Goal: Communication & Community: Participate in discussion

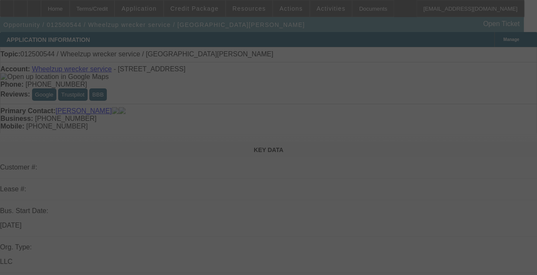
select select "0"
select select "2"
select select "0.1"
select select "4"
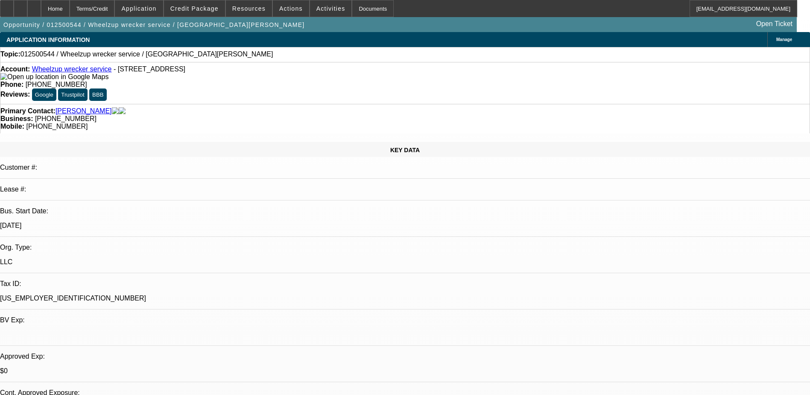
click at [385, 52] on div "Topic: 012500544 / Wheelzup wrecker service / Jones, Antonio" at bounding box center [404, 54] width 809 height 8
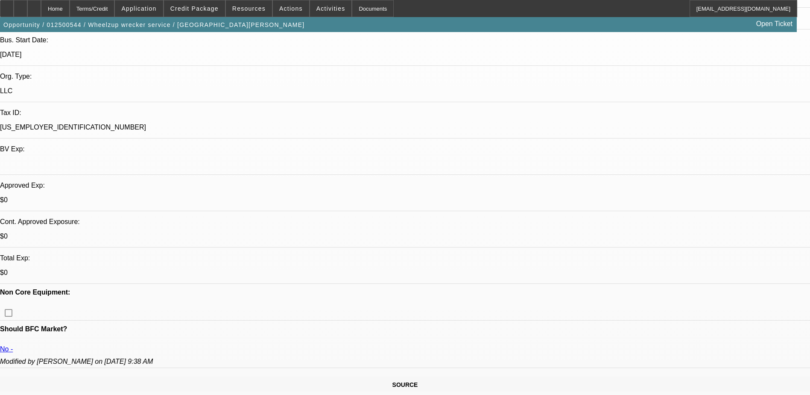
scroll to position [43, 0]
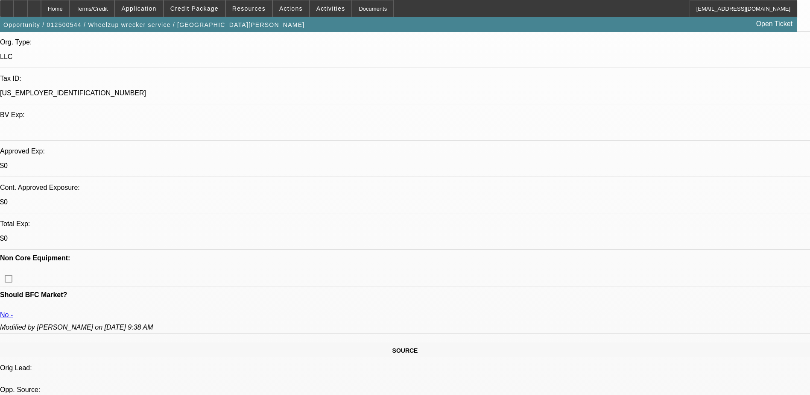
scroll to position [299, 0]
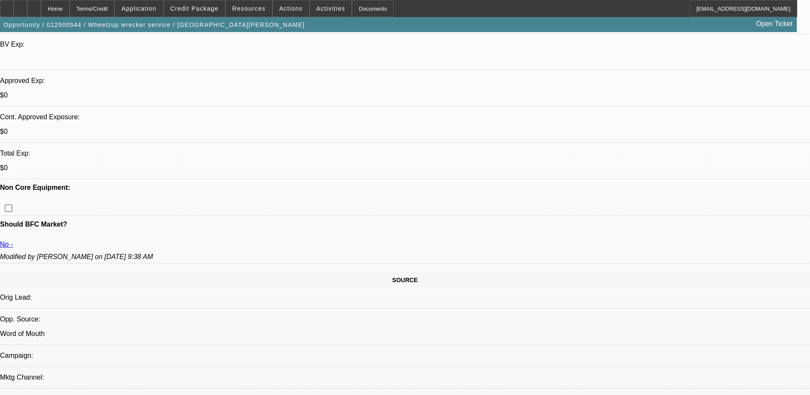
scroll to position [273, 0]
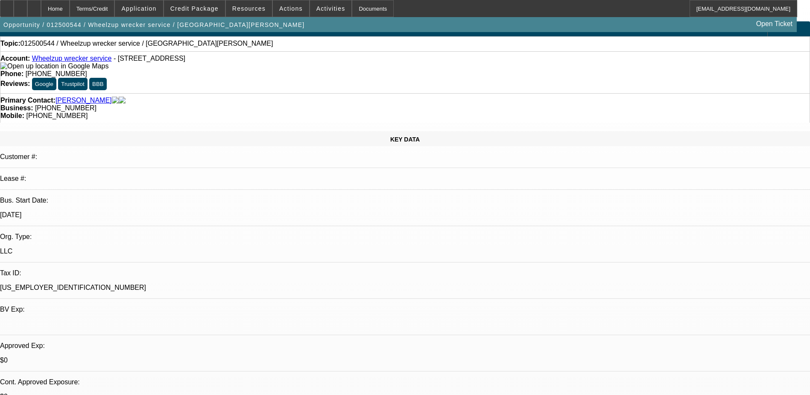
scroll to position [0, 0]
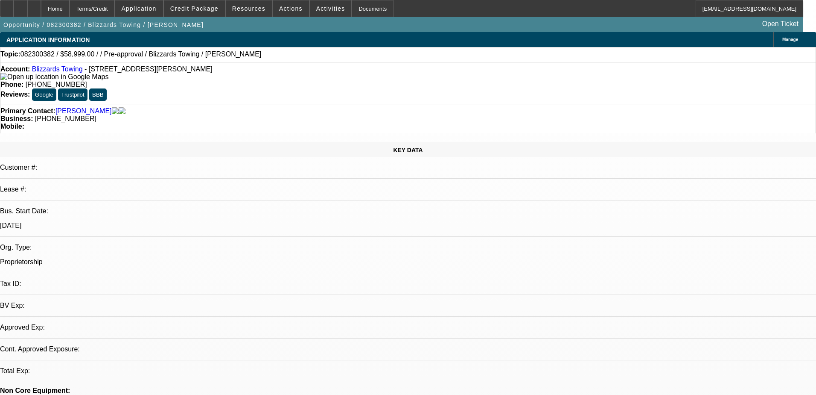
select select "0"
select select "2"
select select "0.1"
select select "4"
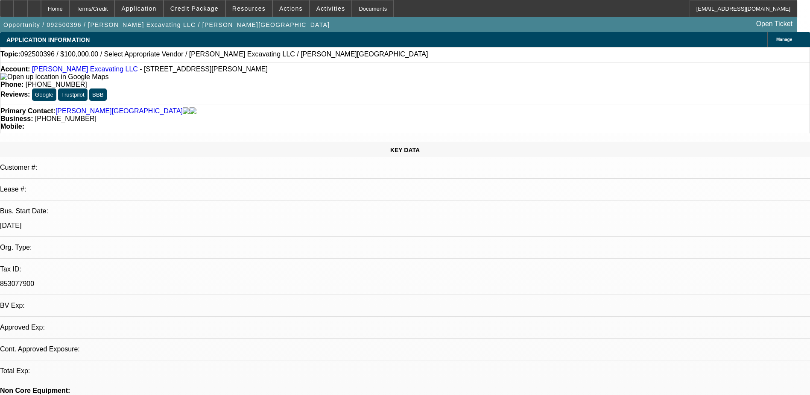
select select "0"
select select "2"
select select "0.1"
select select "4"
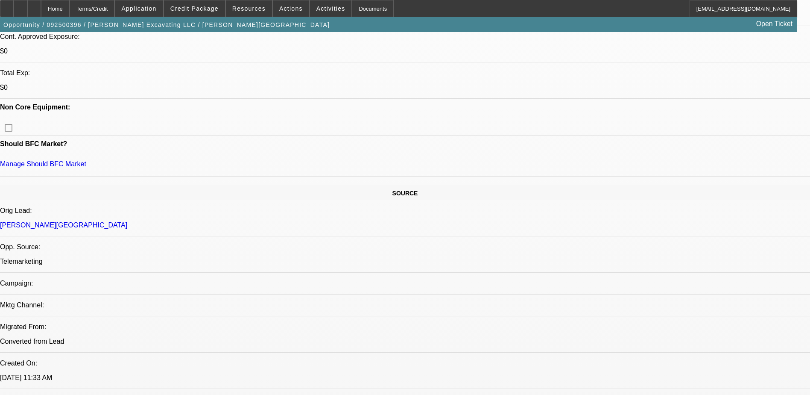
scroll to position [342, 0]
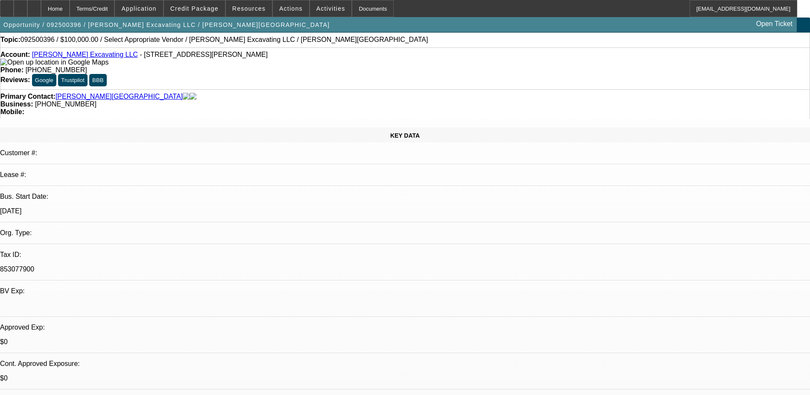
scroll to position [0, 0]
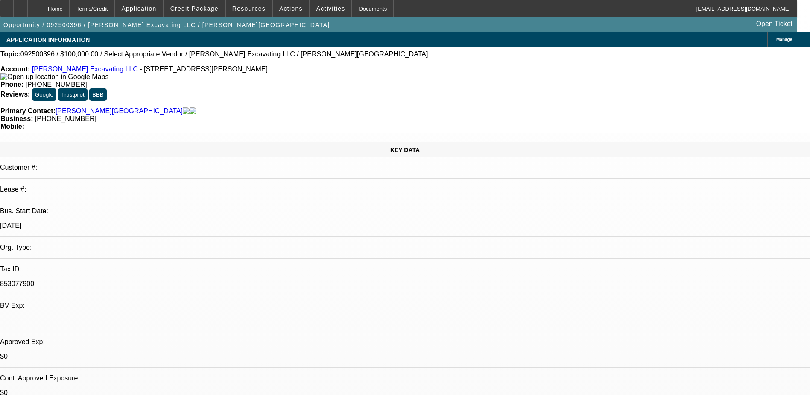
click at [572, 29] on div "Opportunity / 092500396 / Staebler Excavating LLC / Staebler, Austin Open Ticket" at bounding box center [398, 24] width 797 height 15
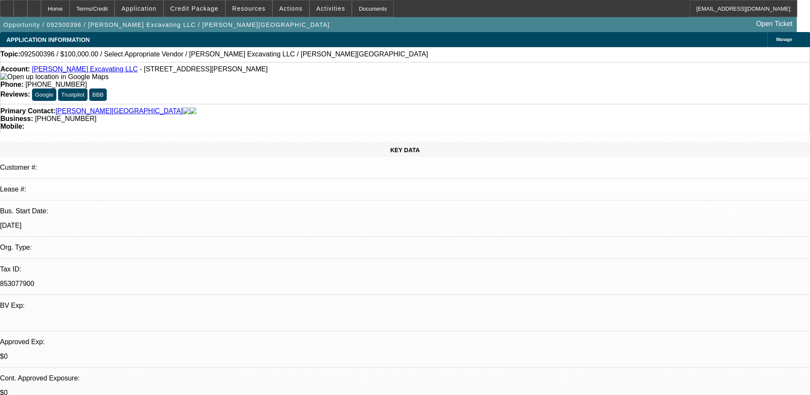
radio input "true"
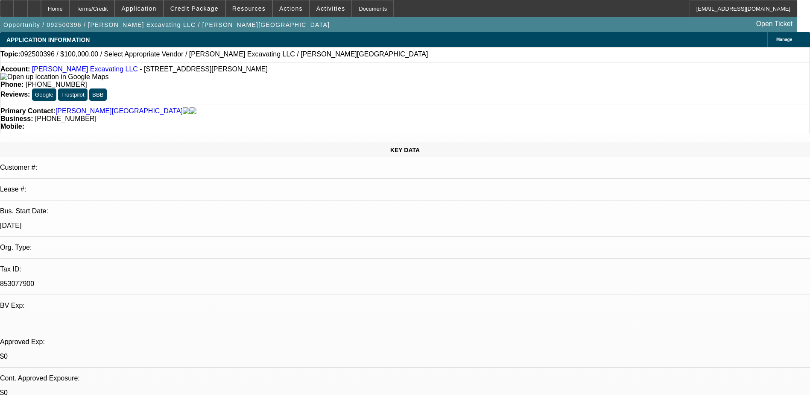
type textarea "A"
type textarea "t"
type textarea "he said he would be open to,"
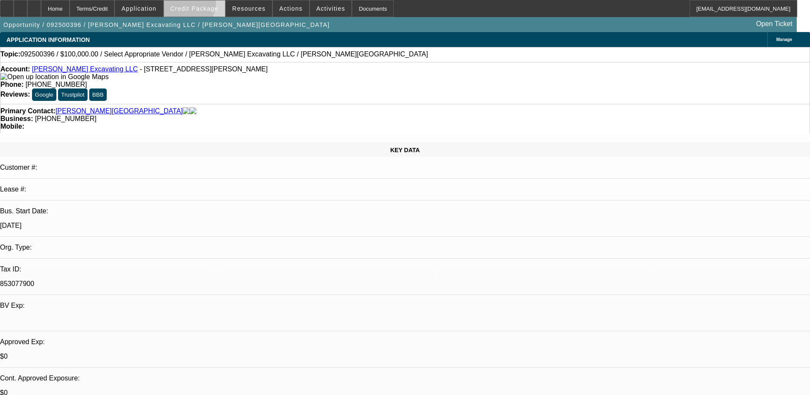
click at [200, 5] on span "Credit Package" at bounding box center [194, 8] width 48 height 7
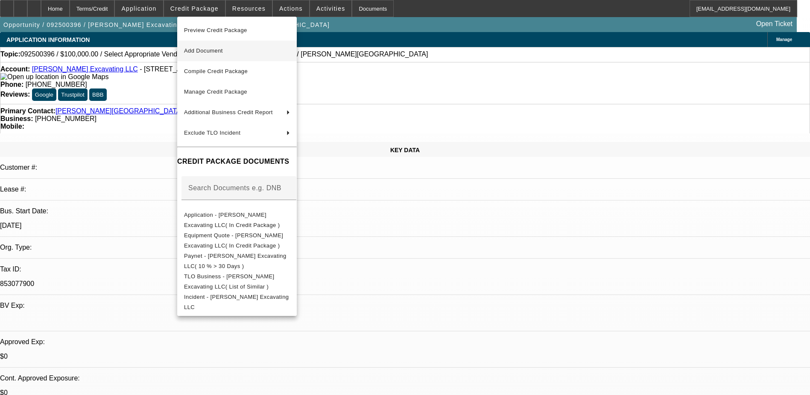
click at [223, 52] on span "Add Document" at bounding box center [203, 50] width 39 height 6
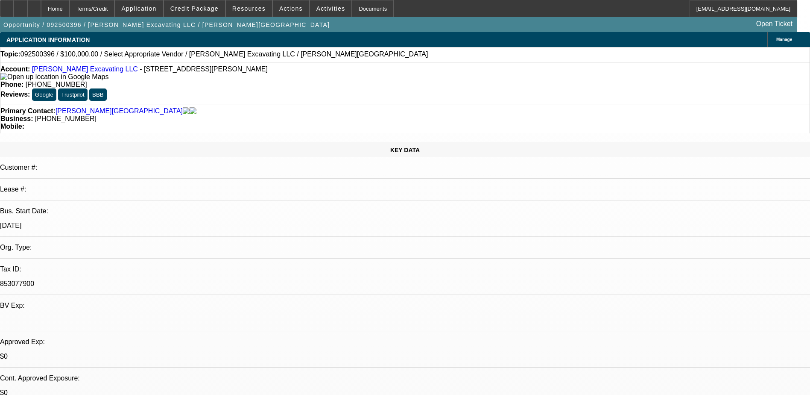
click at [392, 55] on div "Topic: 092500396 / $100,000.00 / Select Appropriate Vendor / Staebler Excavatin…" at bounding box center [404, 54] width 809 height 8
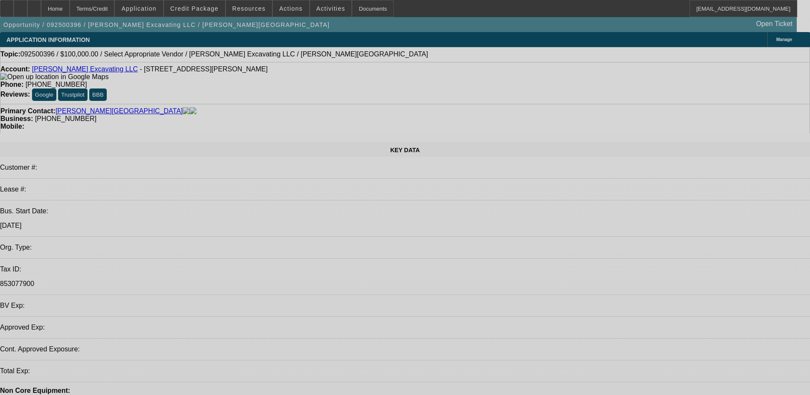
select select "0"
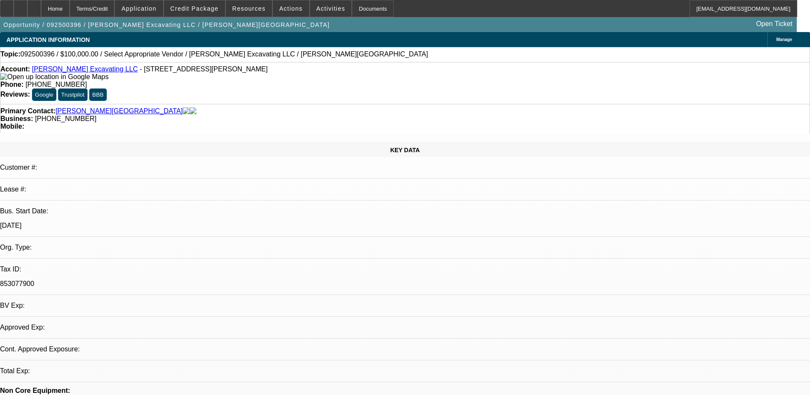
select select "2"
select select "0.1"
select select "4"
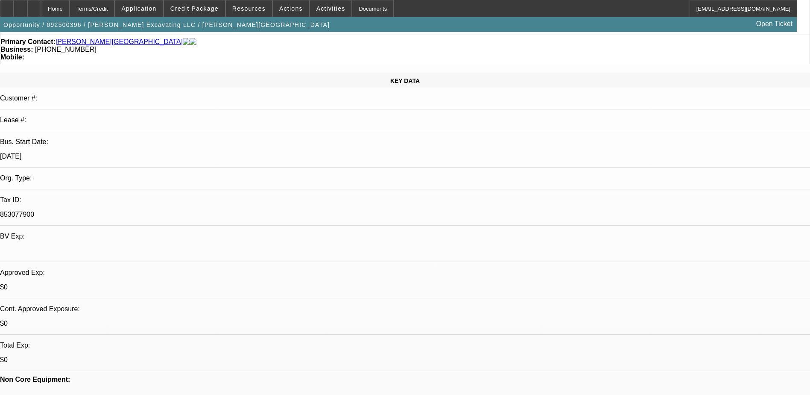
scroll to position [85, 0]
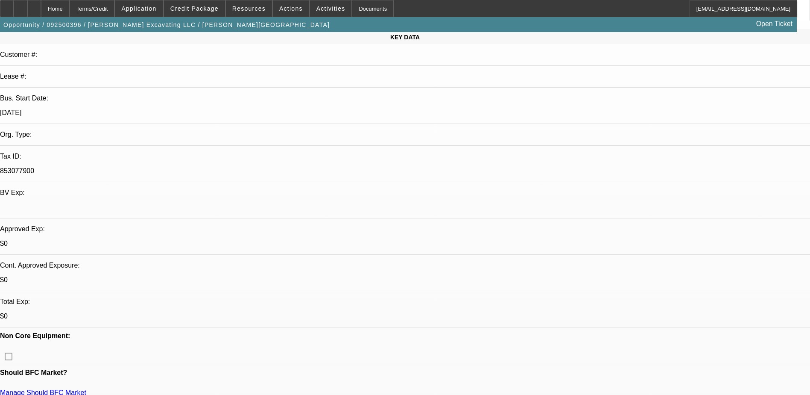
scroll to position [128, 0]
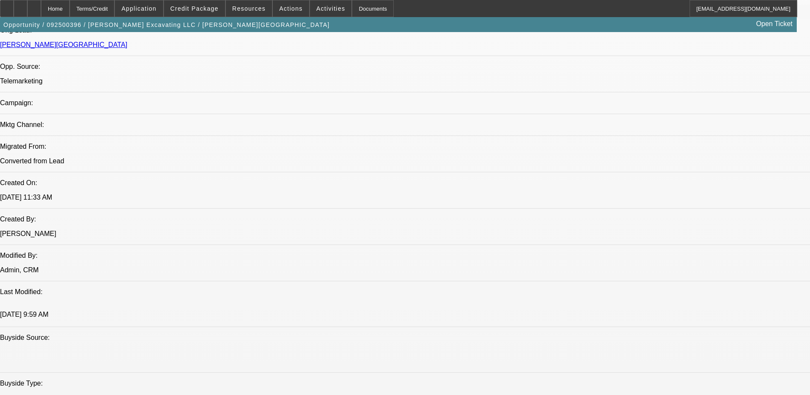
scroll to position [640, 0]
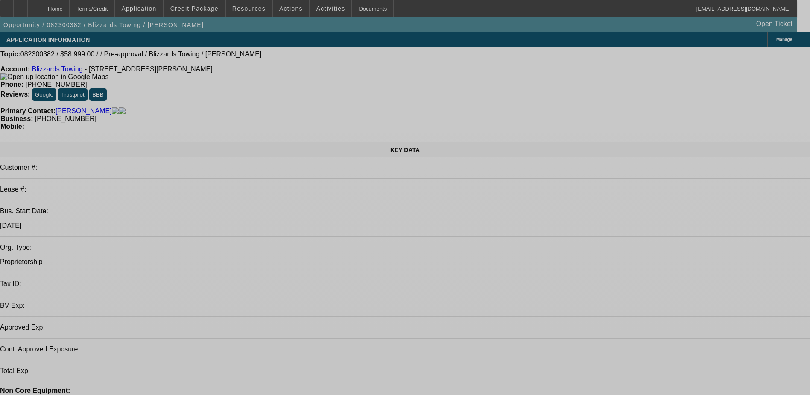
select select "0"
select select "2"
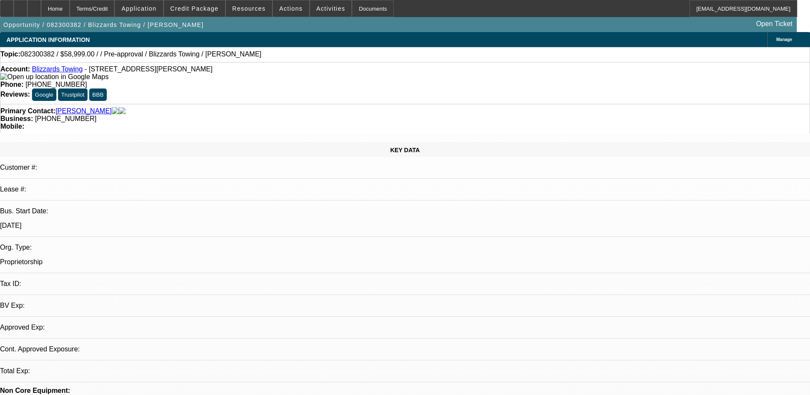
select select "0.1"
select select "4"
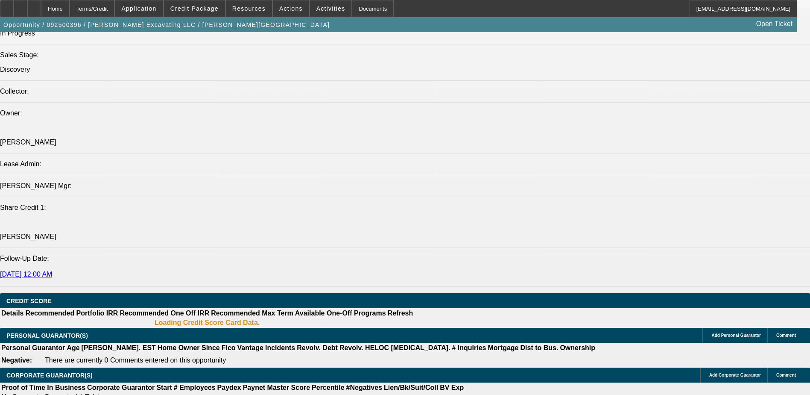
select select "0"
select select "2"
select select "0.1"
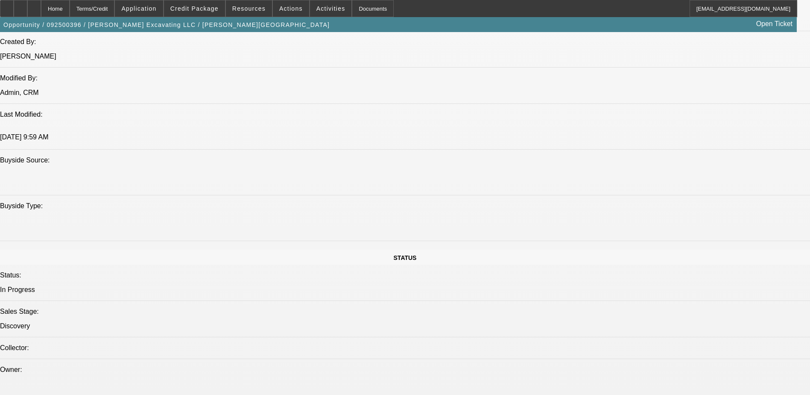
select select "1"
select select "2"
select select "4"
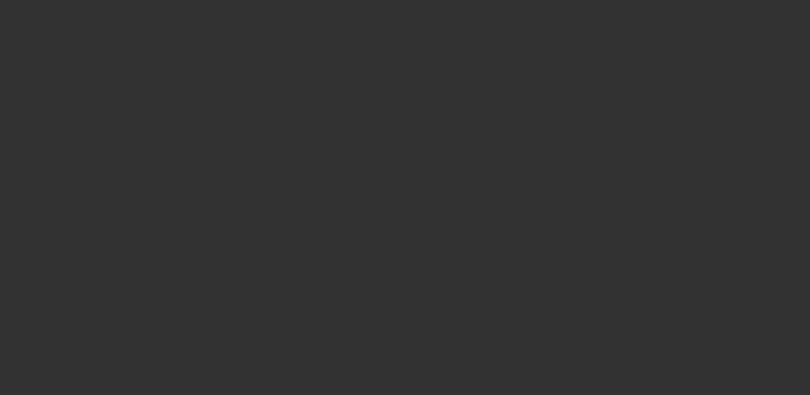
select select "0"
select select "2"
select select "0.1"
select select "4"
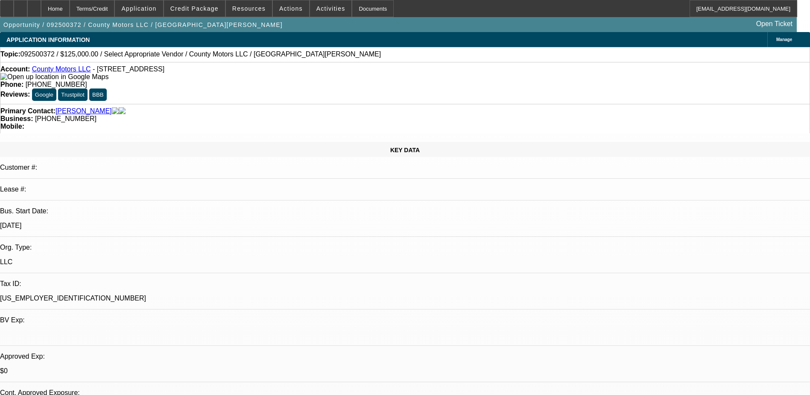
click at [65, 70] on link "County Motors LLC" at bounding box center [61, 68] width 59 height 7
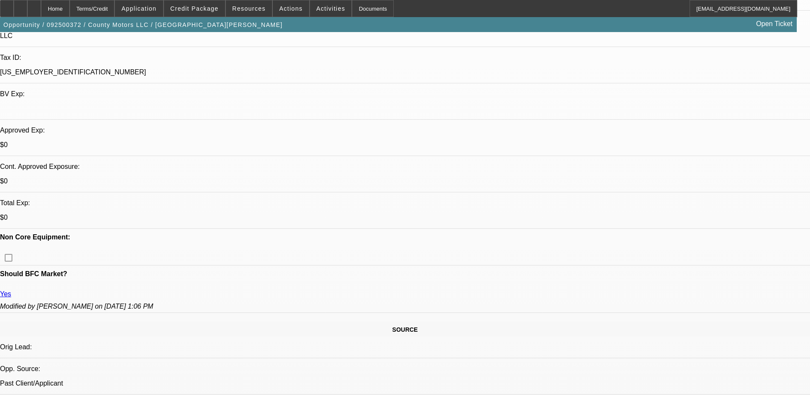
scroll to position [213, 0]
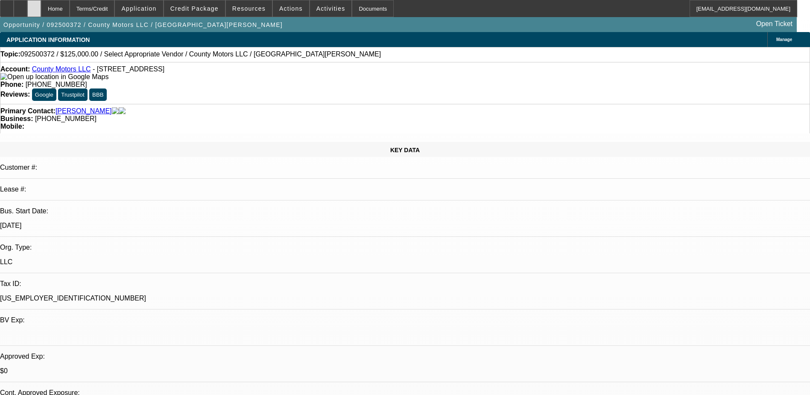
click at [41, 5] on div at bounding box center [34, 8] width 14 height 17
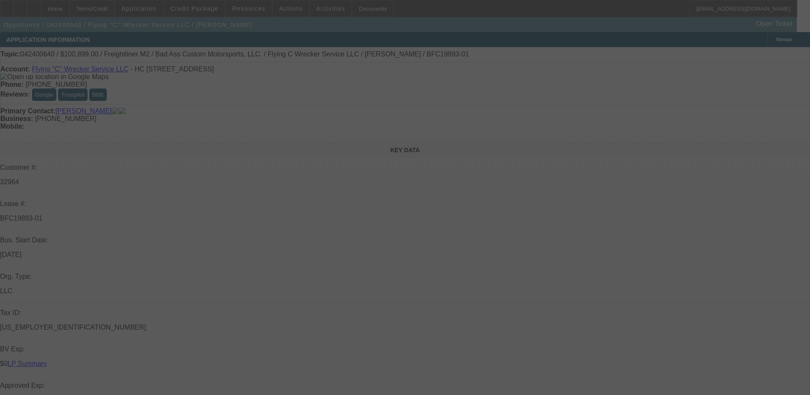
select select "0"
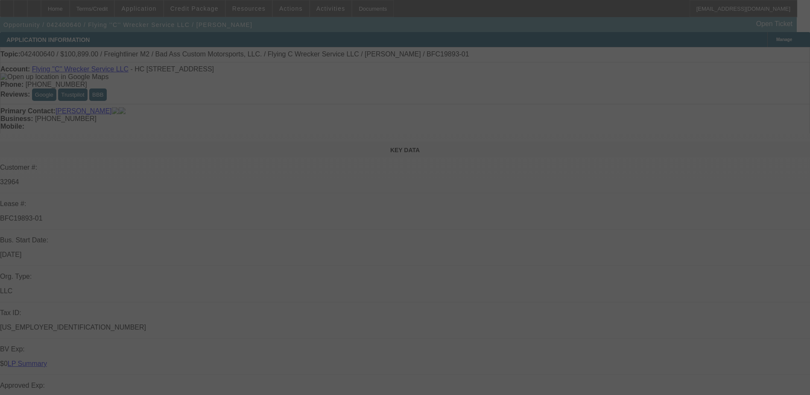
select select "0"
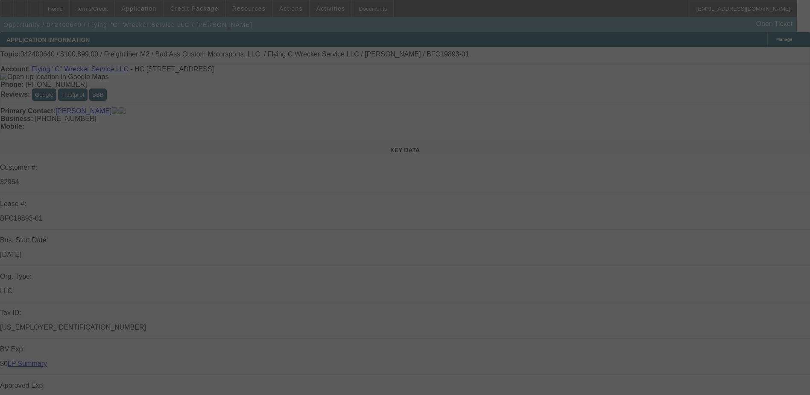
select select "0"
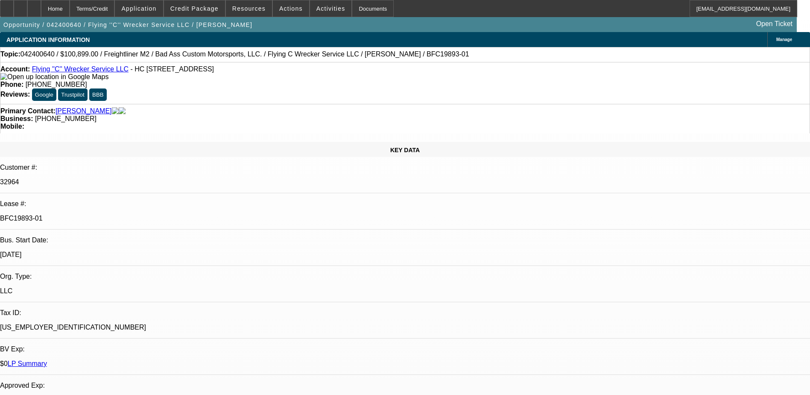
select select "1"
select select "6"
select select "1"
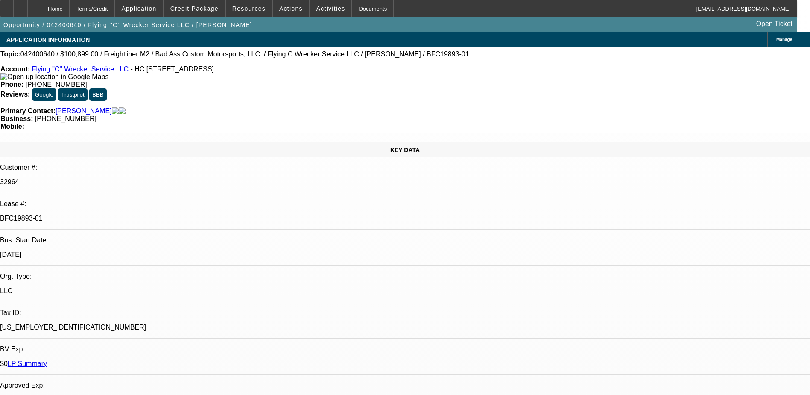
select select "6"
select select "1"
select select "6"
select select "1"
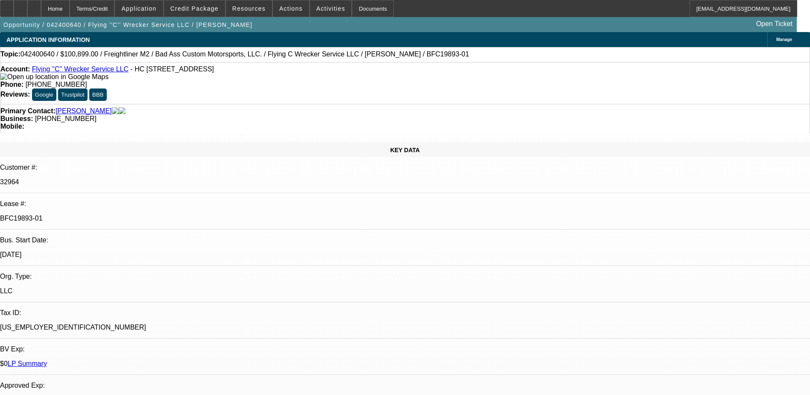
select select "1"
select select "6"
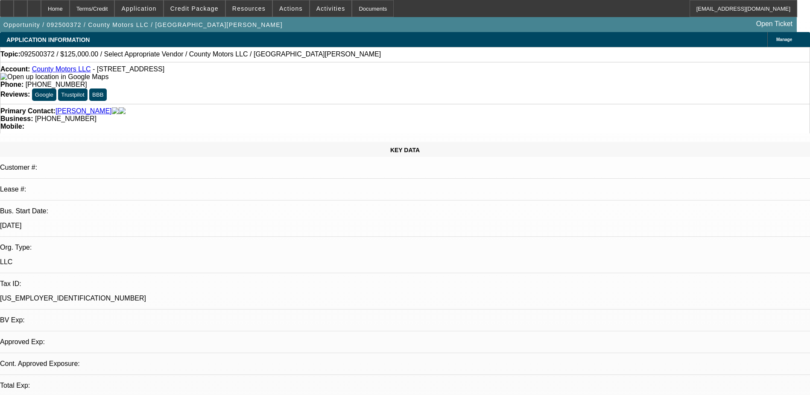
select select "0"
select select "2"
select select "0.1"
select select "4"
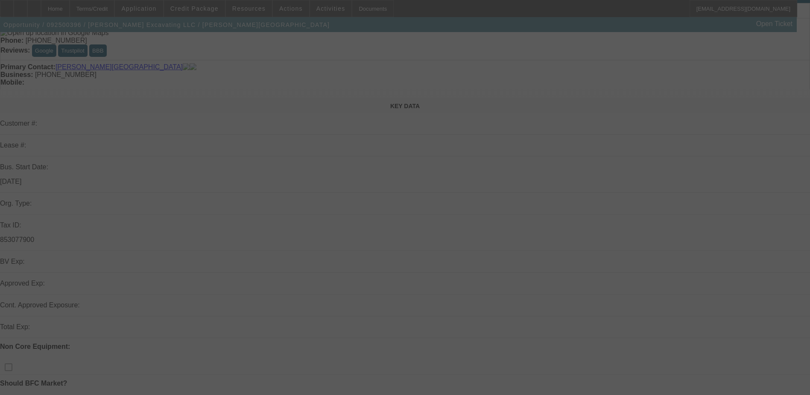
scroll to position [85, 0]
select select "0"
select select "2"
select select "0.1"
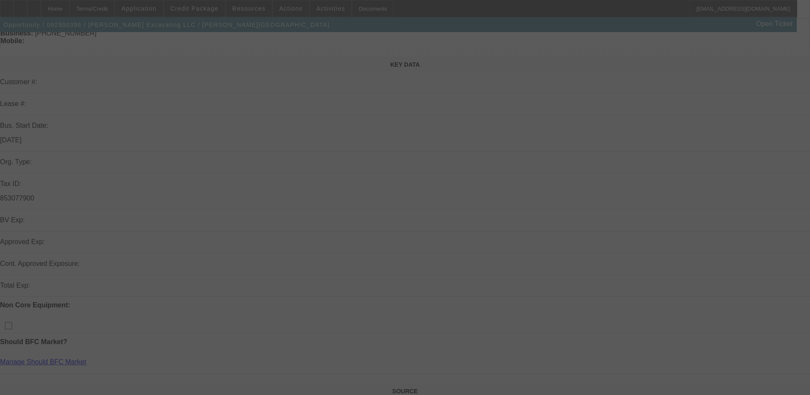
select select "4"
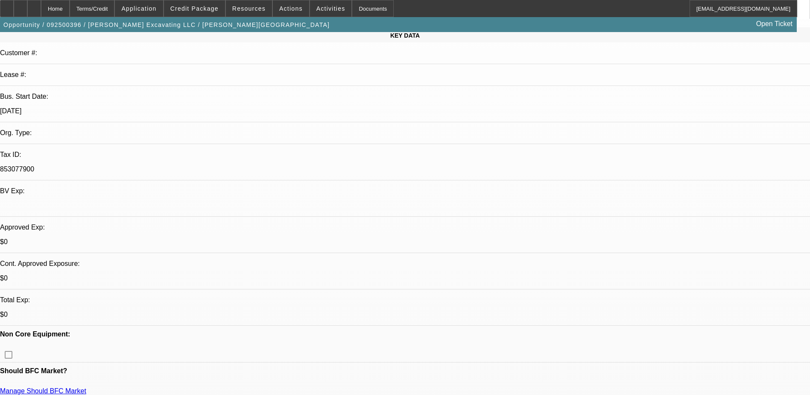
scroll to position [0, 0]
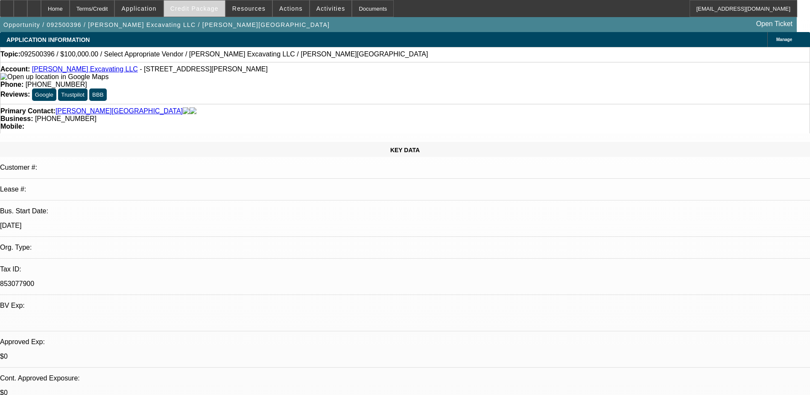
click at [201, 7] on span "Credit Package" at bounding box center [194, 8] width 48 height 7
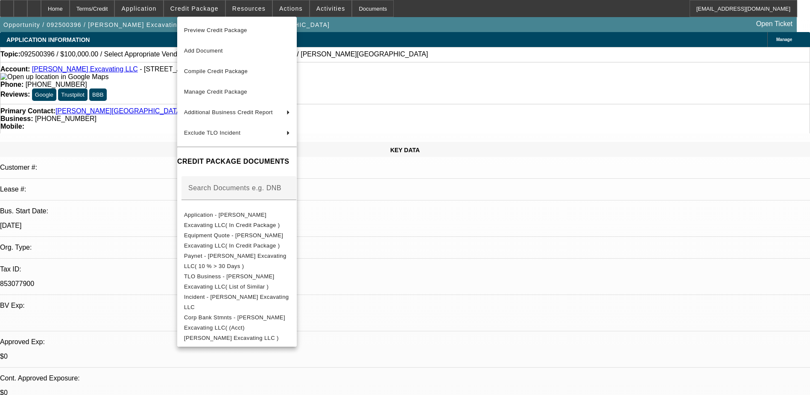
click at [169, 88] on div at bounding box center [405, 197] width 810 height 395
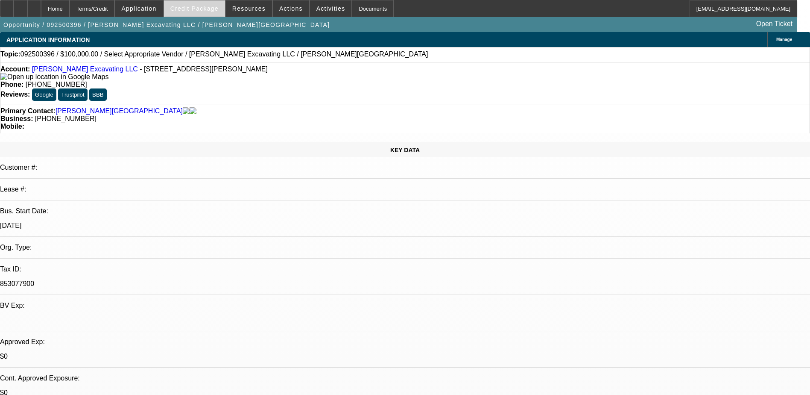
click at [208, 8] on span "Credit Package" at bounding box center [194, 8] width 48 height 7
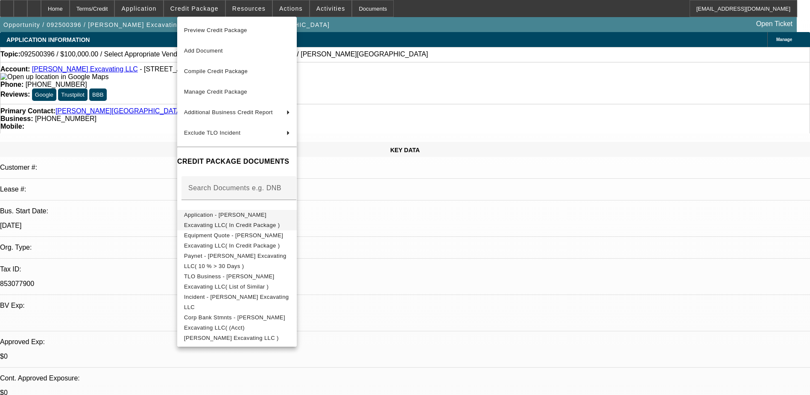
click at [222, 217] on span "Application - Staebler Excavating LLC( In Credit Package )" at bounding box center [232, 219] width 96 height 17
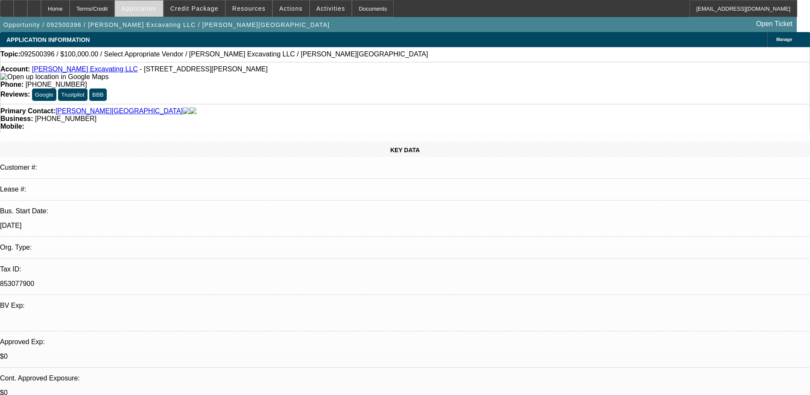
click at [155, 6] on span "Application" at bounding box center [138, 8] width 35 height 7
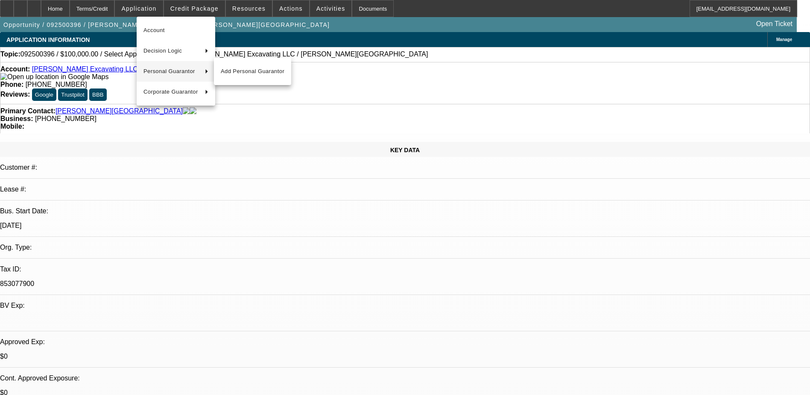
click at [128, 93] on div at bounding box center [405, 197] width 810 height 395
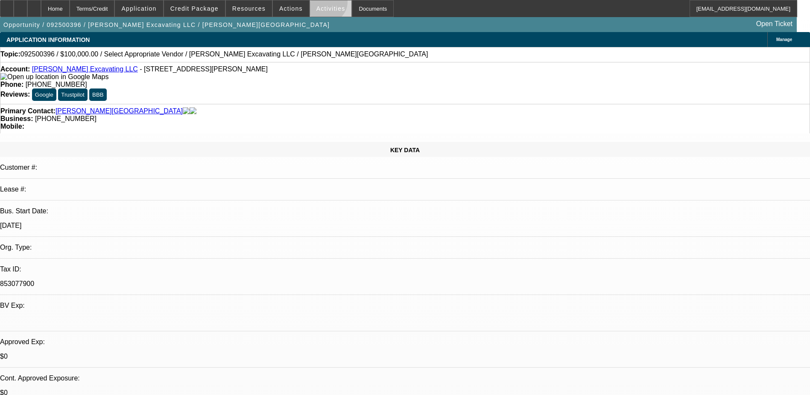
click at [317, 4] on span at bounding box center [331, 8] width 42 height 20
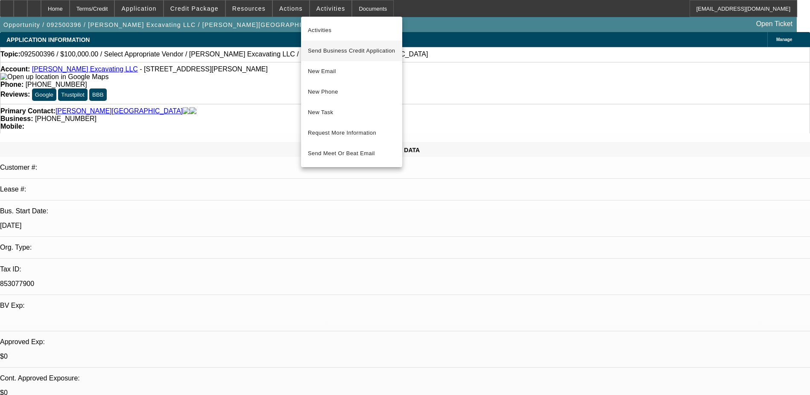
click at [333, 49] on span "Send Business Credit Application" at bounding box center [352, 51] width 88 height 10
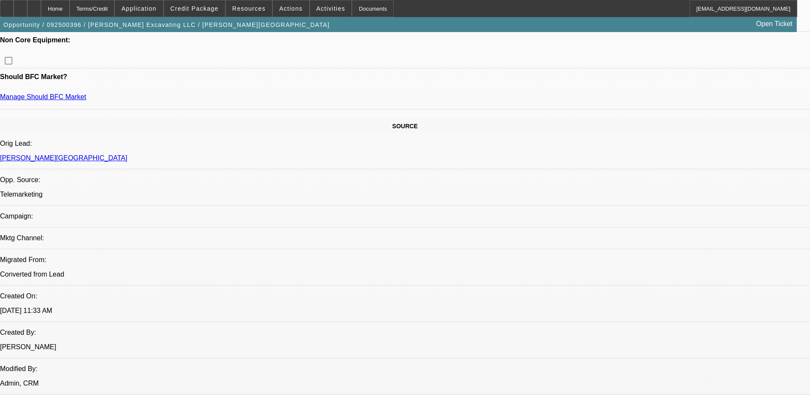
scroll to position [512, 0]
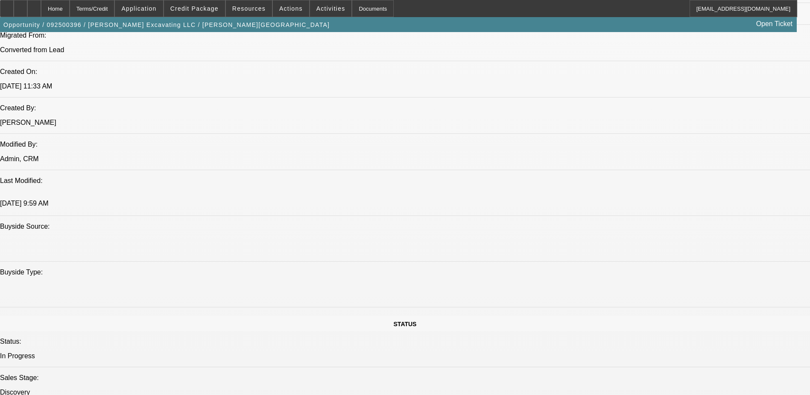
scroll to position [640, 0]
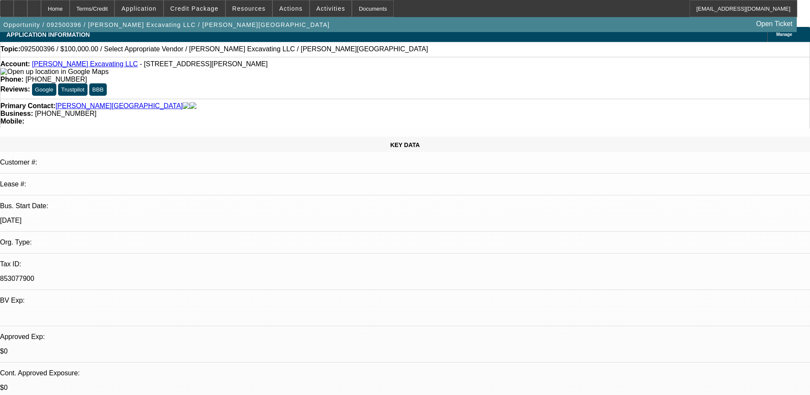
scroll to position [0, 0]
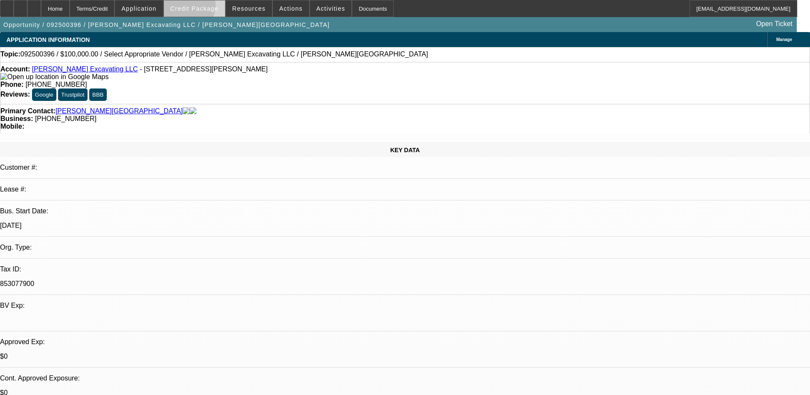
click at [199, 8] on span "Credit Package" at bounding box center [194, 8] width 48 height 7
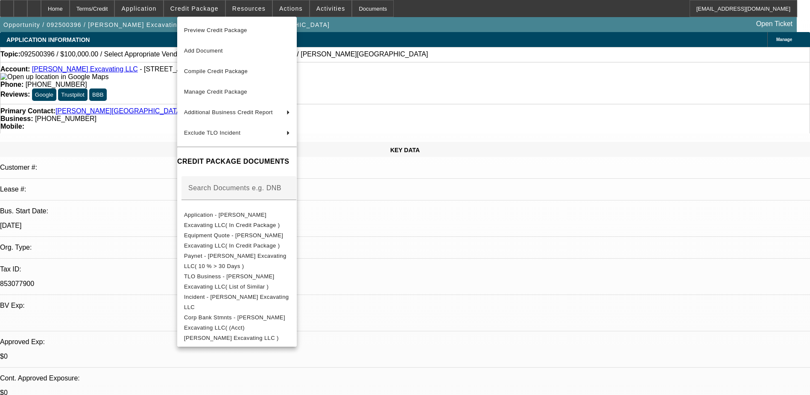
click at [143, 235] on div at bounding box center [405, 197] width 810 height 395
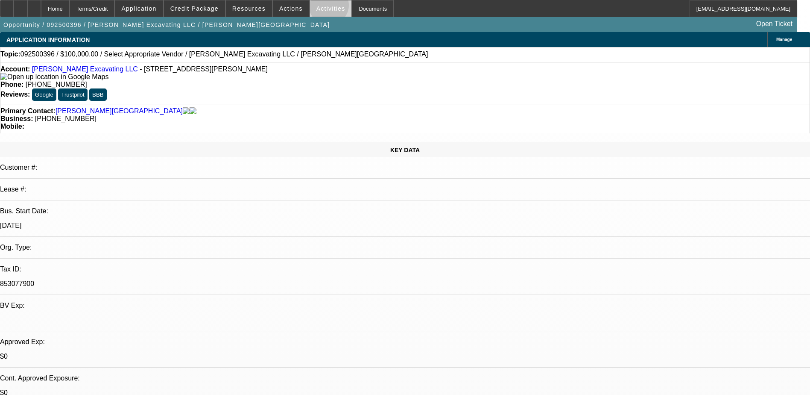
click at [320, 7] on span "Activities" at bounding box center [330, 8] width 29 height 7
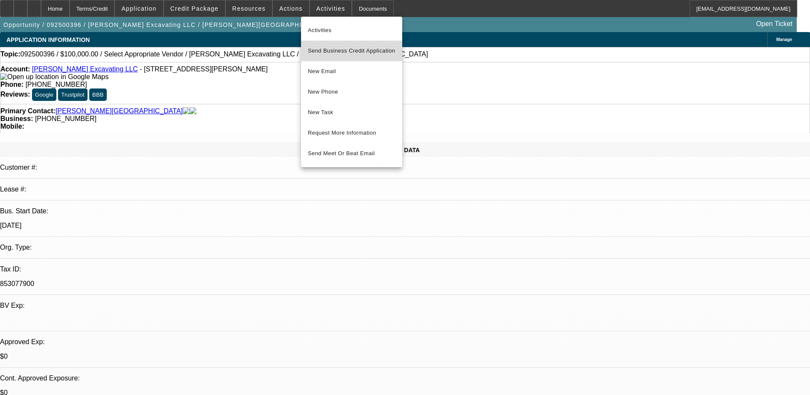
click at [335, 47] on span "Send Business Credit Application" at bounding box center [352, 51] width 88 height 10
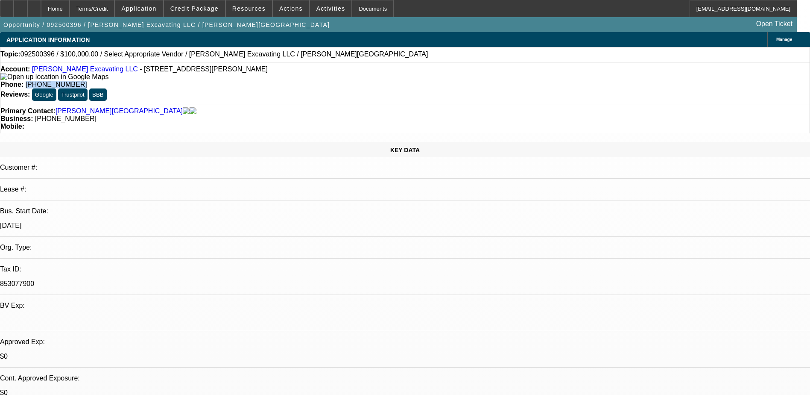
drag, startPoint x: 336, startPoint y: 70, endPoint x: 298, endPoint y: 69, distance: 38.5
click at [298, 81] on div "Phone: (734) 277-5865" at bounding box center [404, 85] width 809 height 8
copy span "(734) 277-5865"
click at [219, 85] on div "Account: Staebler Excavating LLC - 2483 Zeeb Rd Ste 9, Dexter, MI 48130 Phone: …" at bounding box center [405, 83] width 810 height 42
click at [206, 9] on span "Credit Package" at bounding box center [194, 8] width 48 height 7
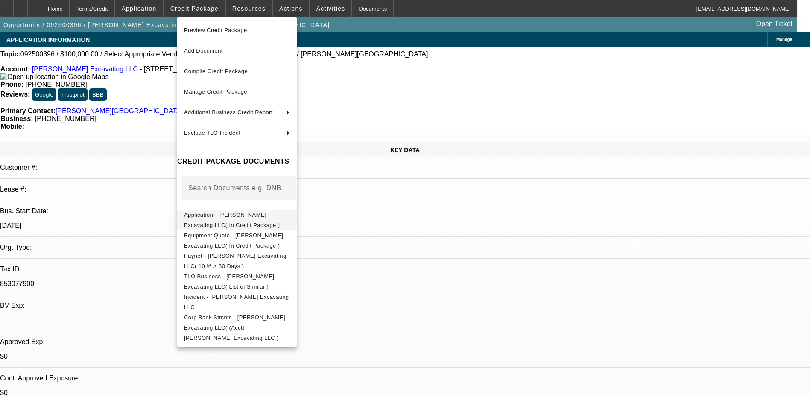
click at [262, 218] on span "Application - Staebler Excavating LLC( In Credit Package )" at bounding box center [232, 219] width 96 height 17
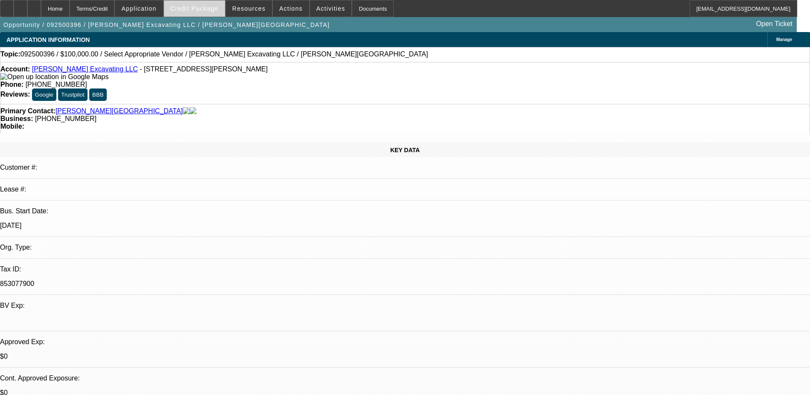
click at [209, 9] on span "Credit Package" at bounding box center [194, 8] width 48 height 7
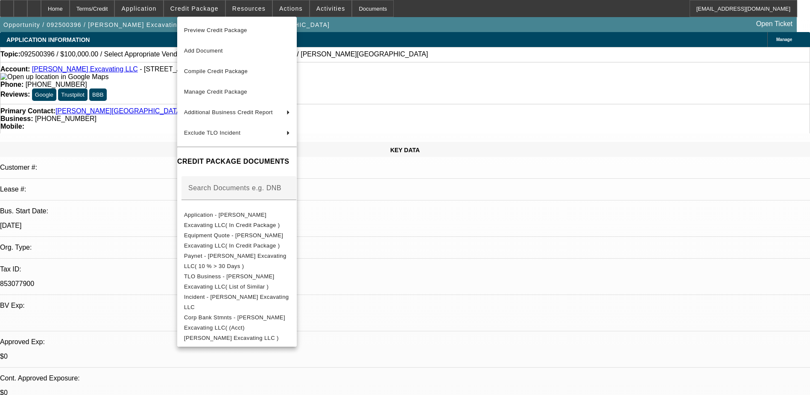
click at [157, 40] on div at bounding box center [405, 197] width 810 height 395
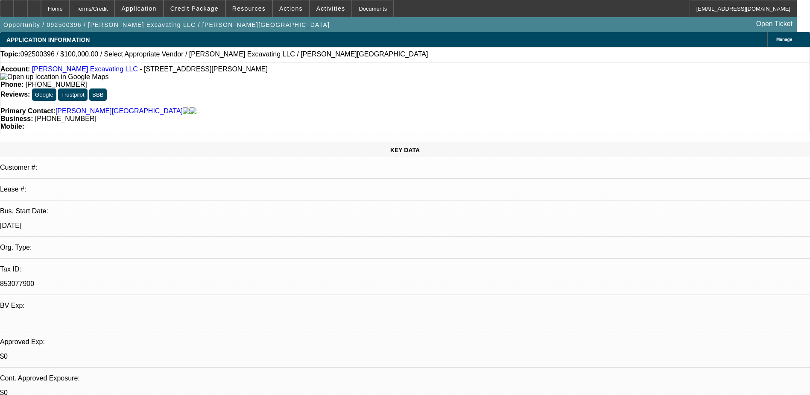
radio input "true"
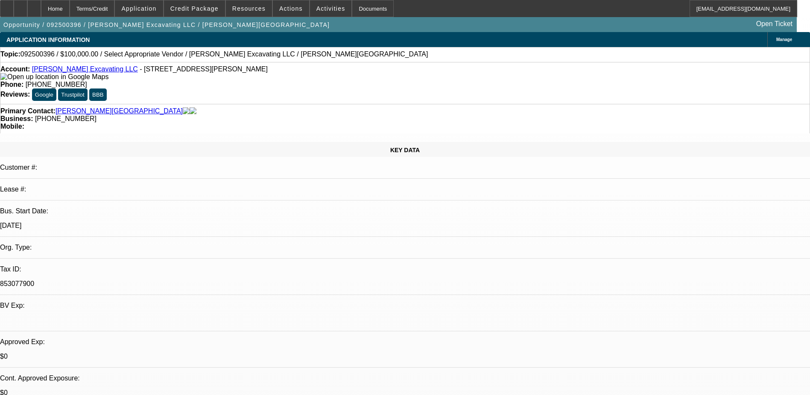
type textarea "W"
type textarea "he does not qauilfy for corp only, I let him know this and he is thinking about…"
radio input "true"
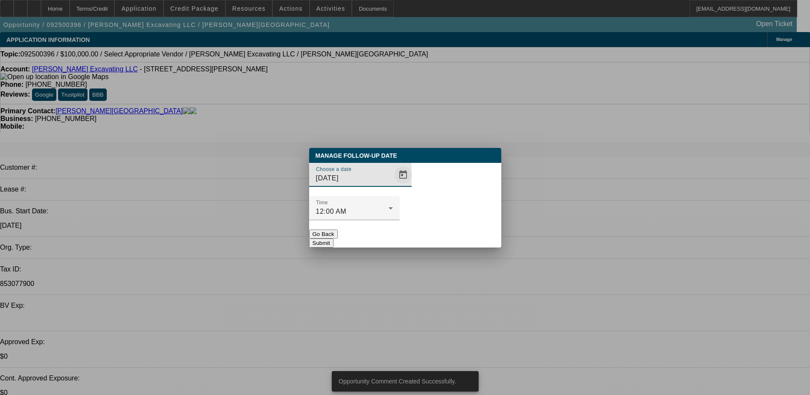
click at [393, 185] on span "Open calendar" at bounding box center [403, 174] width 20 height 20
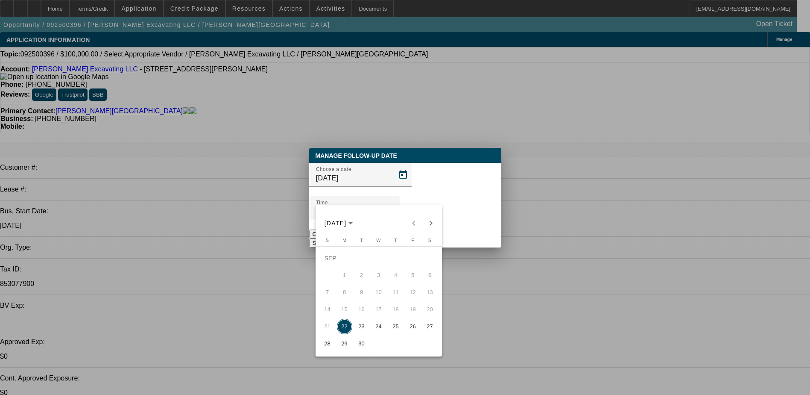
click at [363, 330] on span "23" at bounding box center [361, 326] width 15 height 15
type input "9/23/2025"
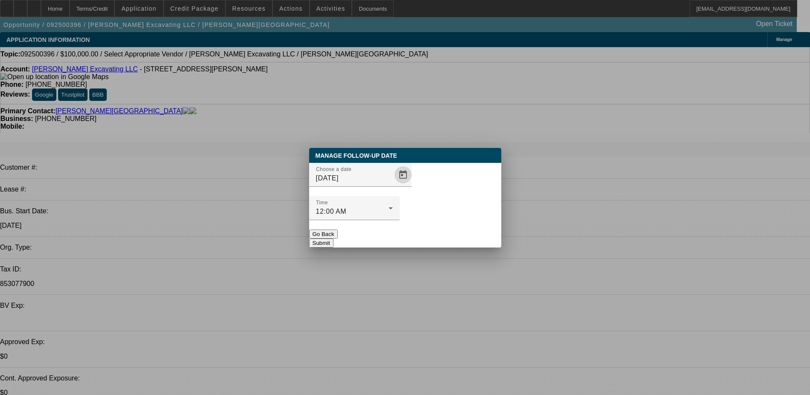
click at [333, 238] on button "Submit" at bounding box center [321, 242] width 24 height 9
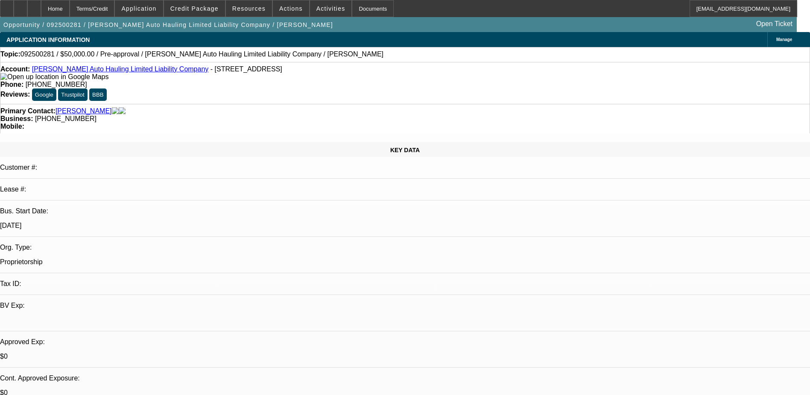
select select "0"
select select "2"
select select "0.1"
select select "4"
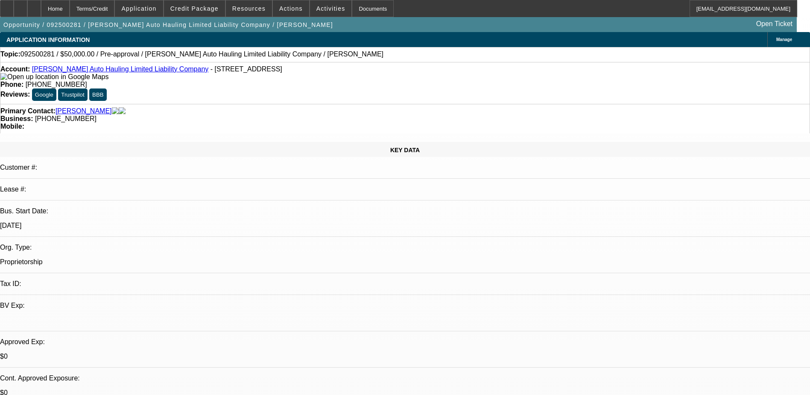
radio input "true"
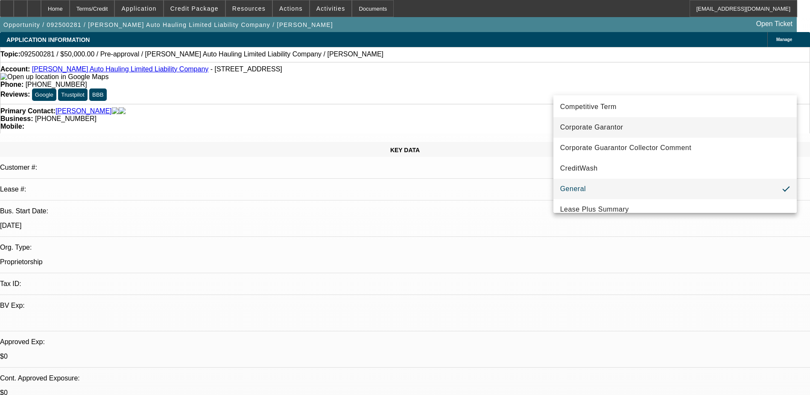
scroll to position [85, 0]
click at [611, 184] on mat-option "General" at bounding box center [674, 187] width 243 height 20
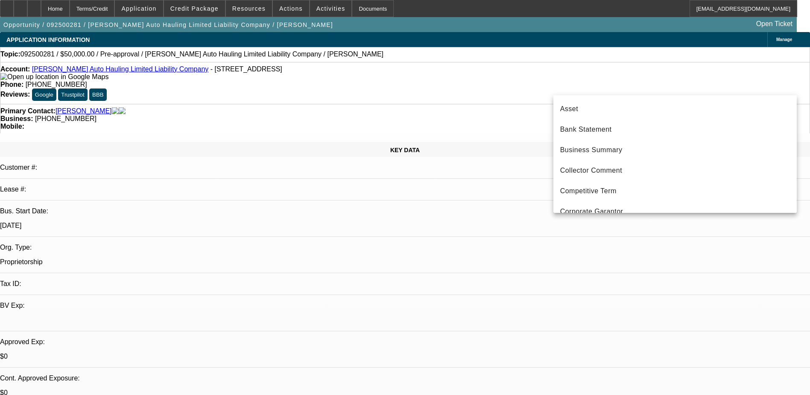
scroll to position [70, 0]
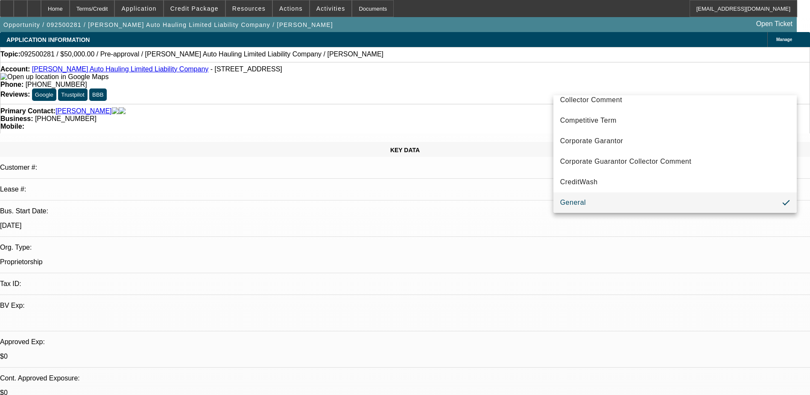
click at [605, 78] on div at bounding box center [405, 197] width 810 height 395
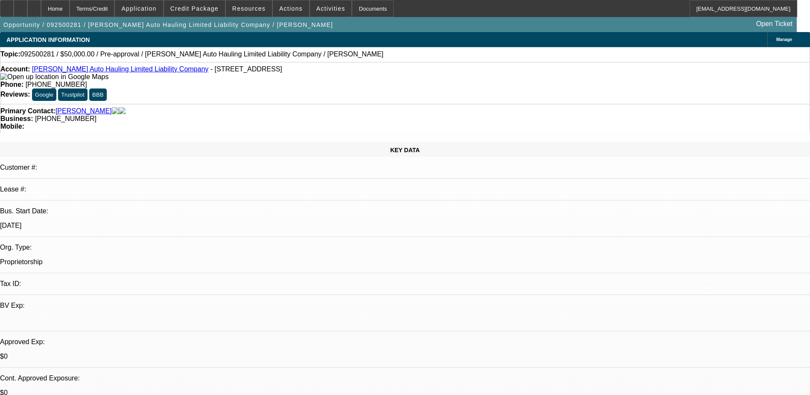
radio input "true"
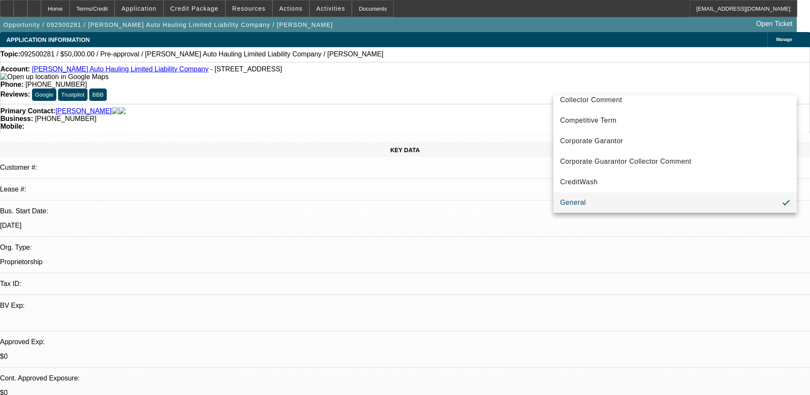
click at [610, 199] on mat-option "General" at bounding box center [674, 202] width 243 height 20
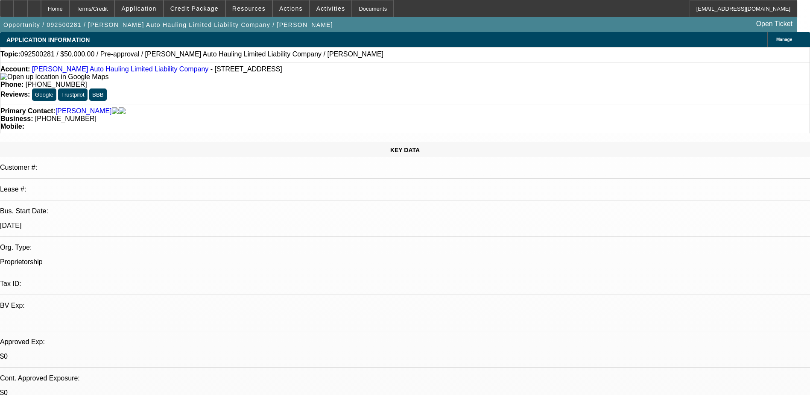
radio input "true"
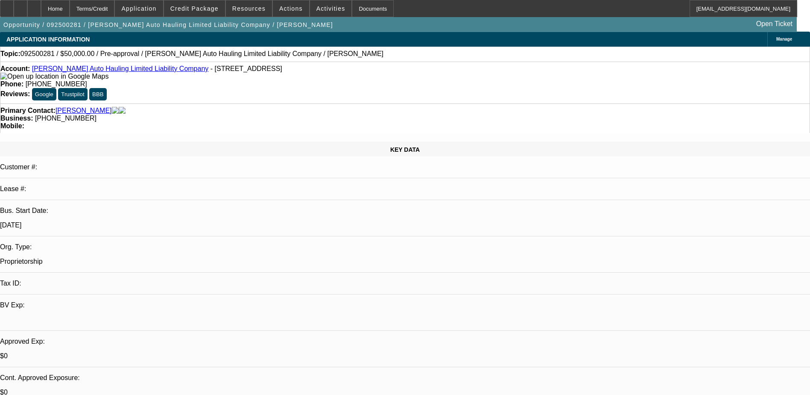
scroll to position [0, 0]
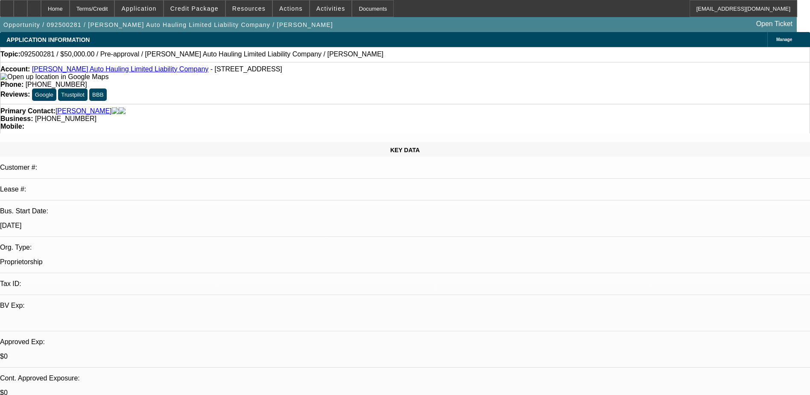
drag, startPoint x: 637, startPoint y: 251, endPoint x: 592, endPoint y: 252, distance: 44.8
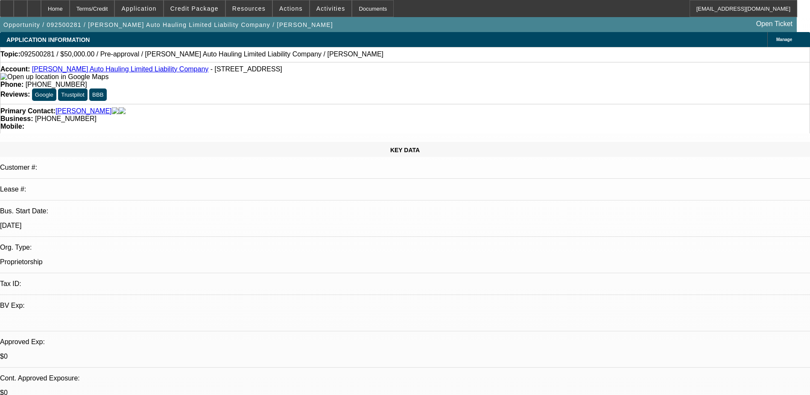
drag, startPoint x: 625, startPoint y: 108, endPoint x: 625, endPoint y: 96, distance: 12.0
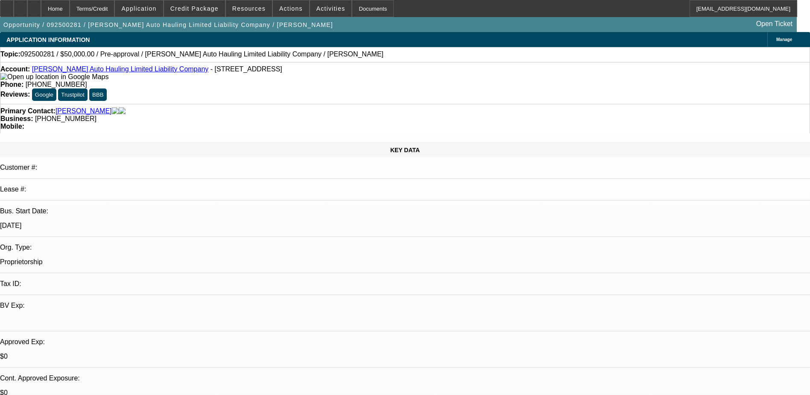
radio input "true"
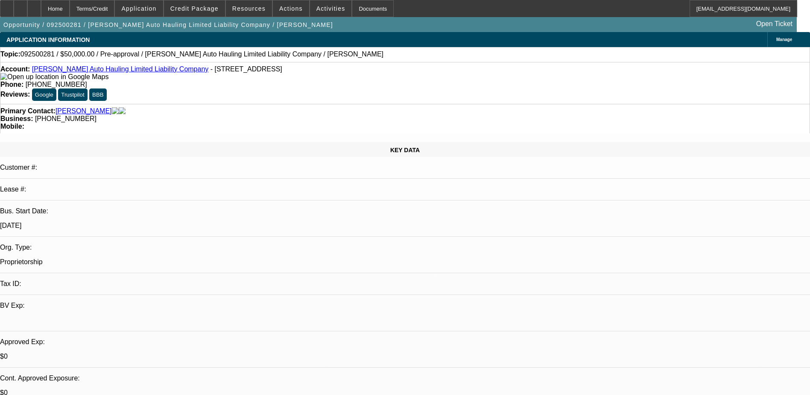
type textarea "I haven't been able to get him on the phone yet, I can try again today as well.…"
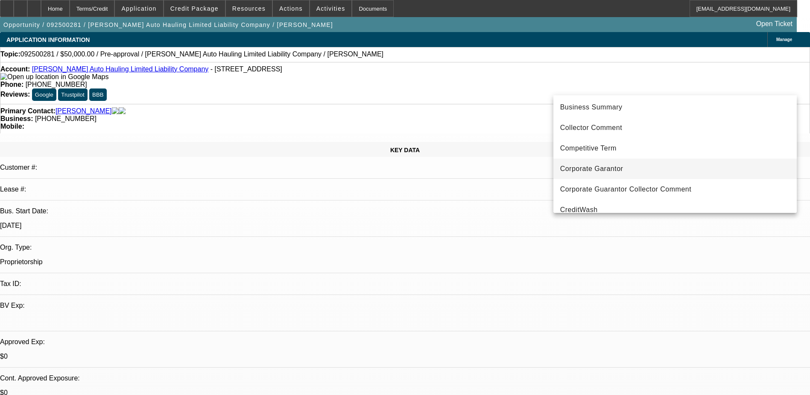
scroll to position [85, 0]
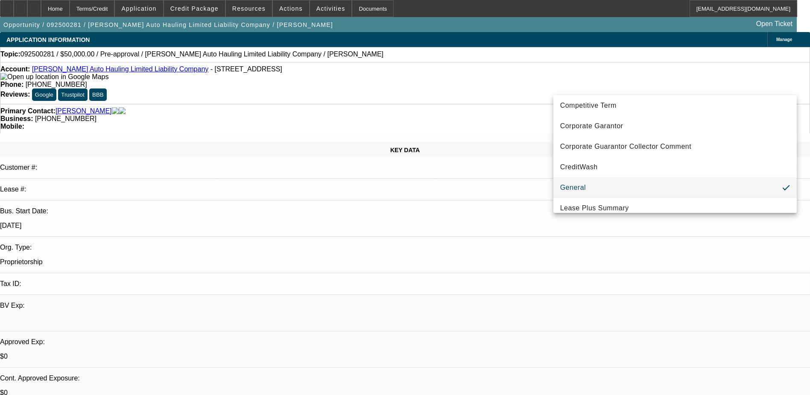
click at [601, 189] on mat-option "General" at bounding box center [674, 187] width 243 height 20
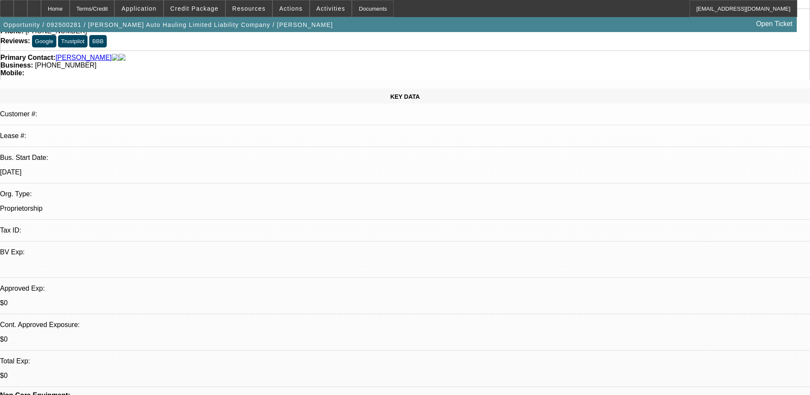
scroll to position [0, 0]
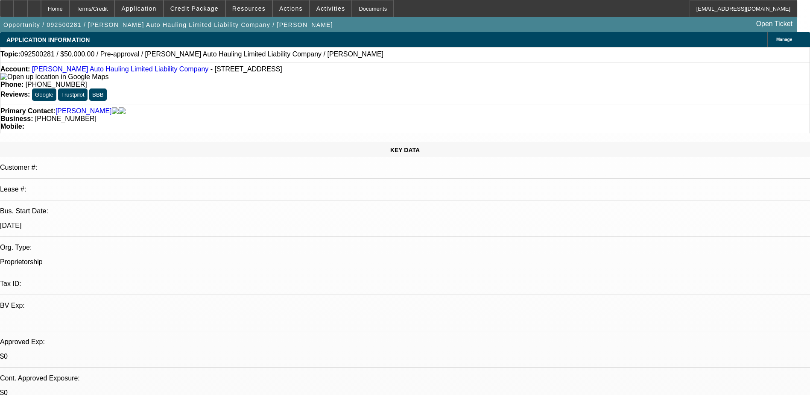
radio input "true"
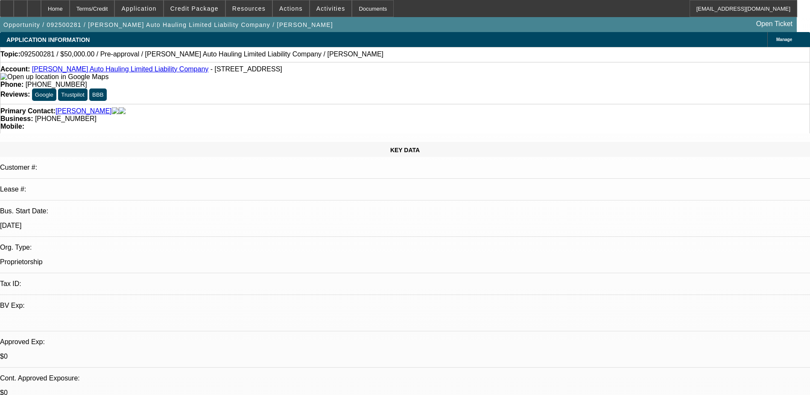
drag, startPoint x: 631, startPoint y: 126, endPoint x: 621, endPoint y: 104, distance: 23.9
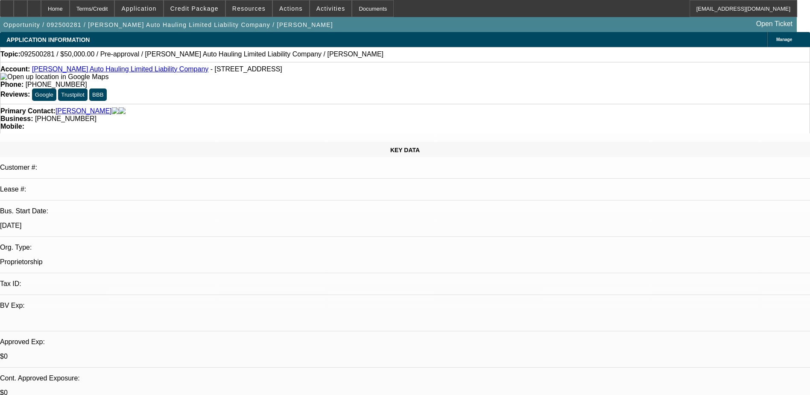
radio input "true"
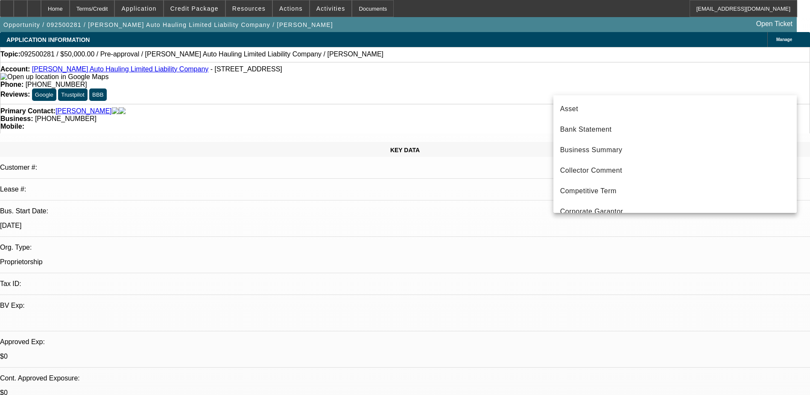
scroll to position [70, 0]
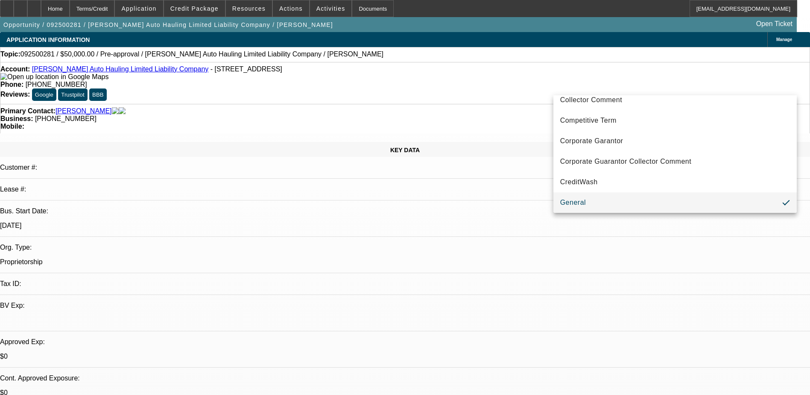
click at [771, 84] on div at bounding box center [405, 197] width 810 height 395
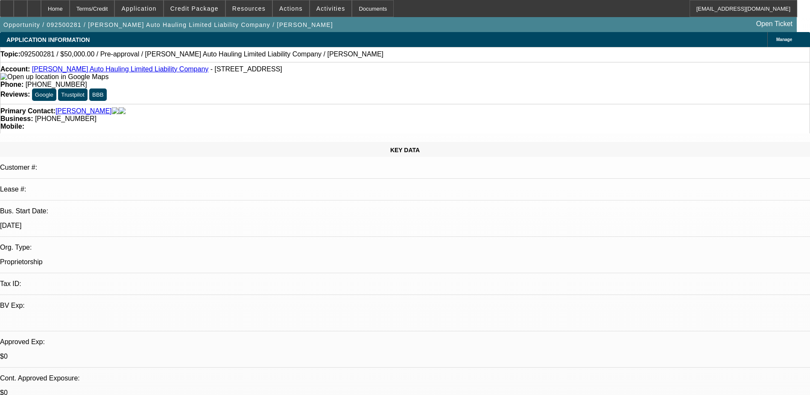
drag, startPoint x: 481, startPoint y: 167, endPoint x: 450, endPoint y: 182, distance: 34.6
select select "0"
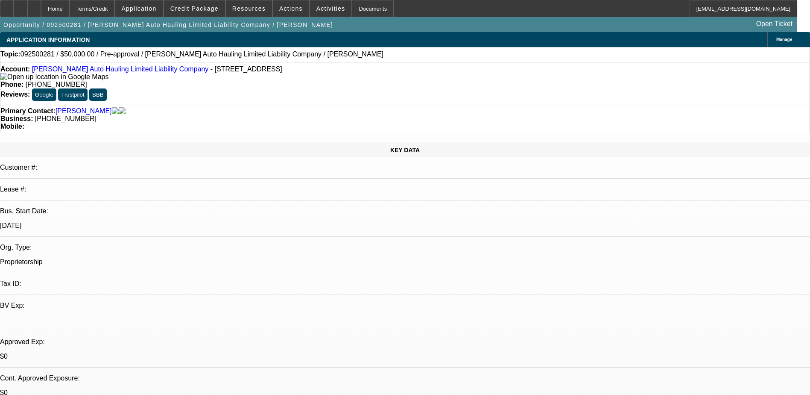
select select "2"
select select "0.1"
select select "4"
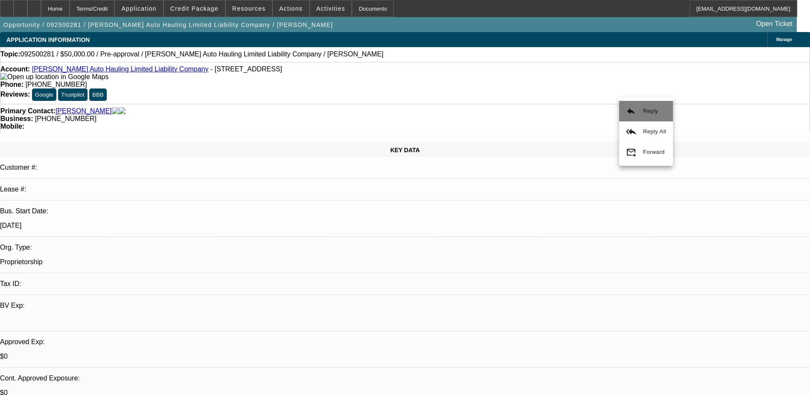
click at [643, 114] on span "Reply" at bounding box center [650, 111] width 15 height 6
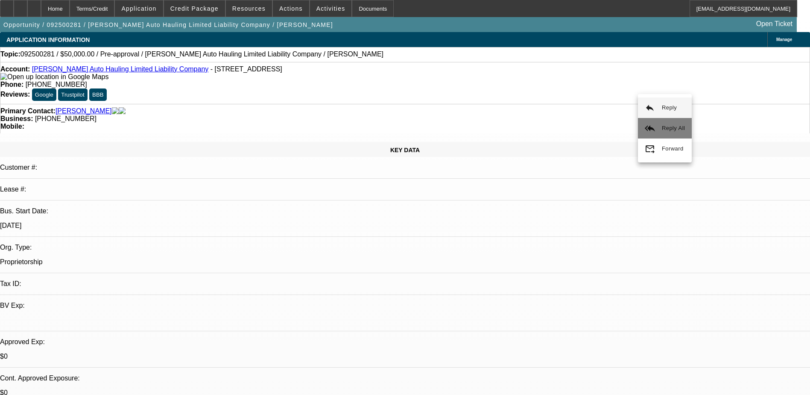
click at [656, 129] on button "reply_all Reply All" at bounding box center [665, 128] width 54 height 20
drag, startPoint x: 693, startPoint y: 282, endPoint x: 539, endPoint y: 277, distance: 153.8
drag, startPoint x: 539, startPoint y: 277, endPoint x: 642, endPoint y: 281, distance: 103.4
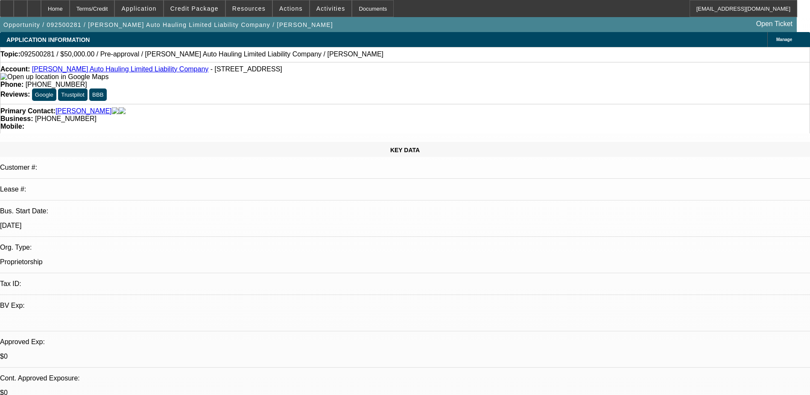
drag, startPoint x: 686, startPoint y: 284, endPoint x: 548, endPoint y: 274, distance: 138.3
copy div "I haven't been able to get him on the phone yet, I can try again today as well.…"
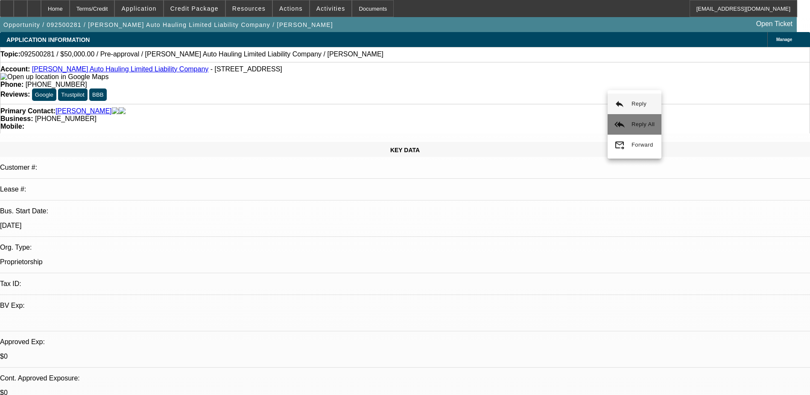
click at [635, 123] on span "Reply All" at bounding box center [642, 124] width 23 height 6
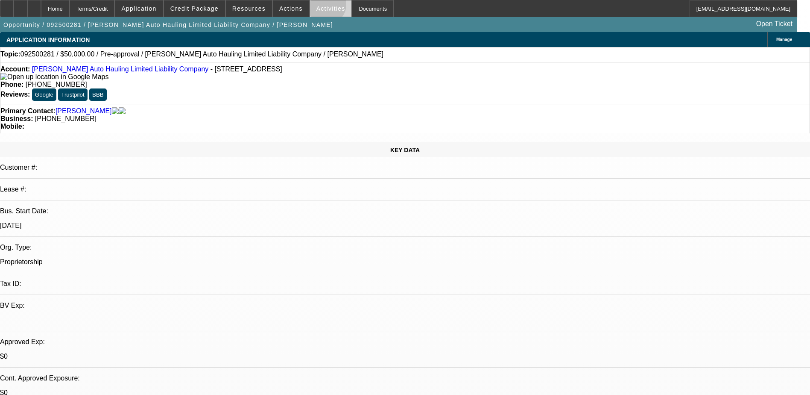
click at [318, 7] on span "Activities" at bounding box center [330, 8] width 29 height 7
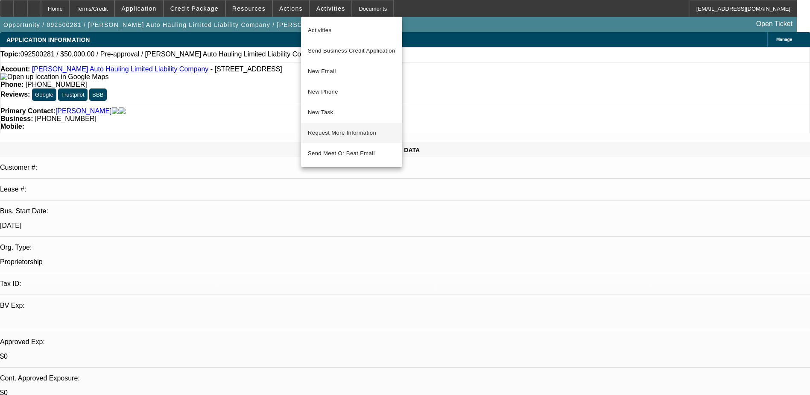
click at [360, 129] on span "Request More Information" at bounding box center [352, 133] width 88 height 10
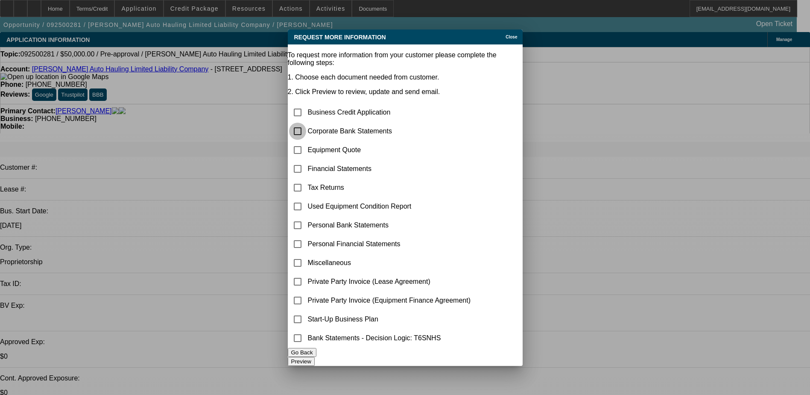
click at [306, 123] on input "checkbox" at bounding box center [297, 131] width 17 height 17
checkbox input "true"
click at [306, 141] on input "checkbox" at bounding box center [297, 149] width 17 height 17
checkbox input "true"
click at [315, 358] on button "Preview" at bounding box center [301, 361] width 27 height 9
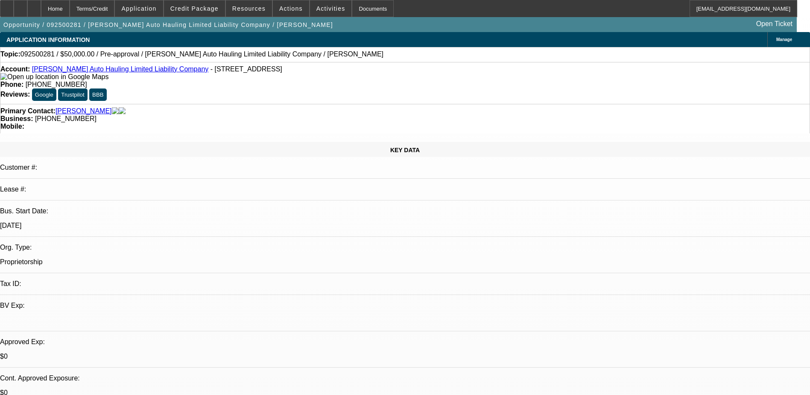
click at [358, 80] on div "Account: Batog Auto Hauling Limited Liability Company - 280 166th Ave NW, Andov…" at bounding box center [405, 83] width 810 height 42
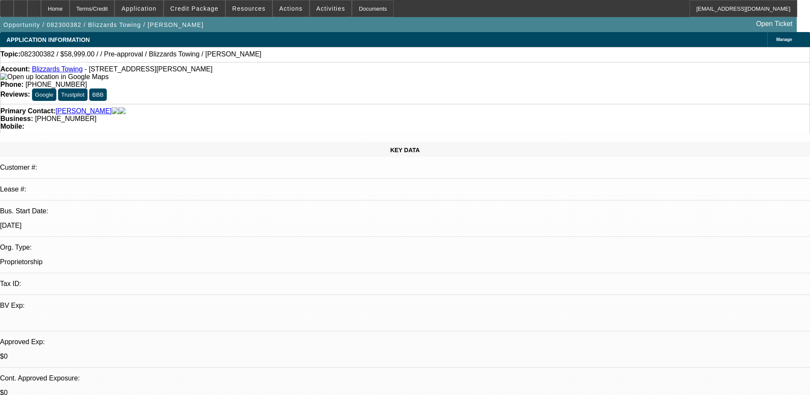
select select "0"
select select "2"
select select "0.1"
select select "4"
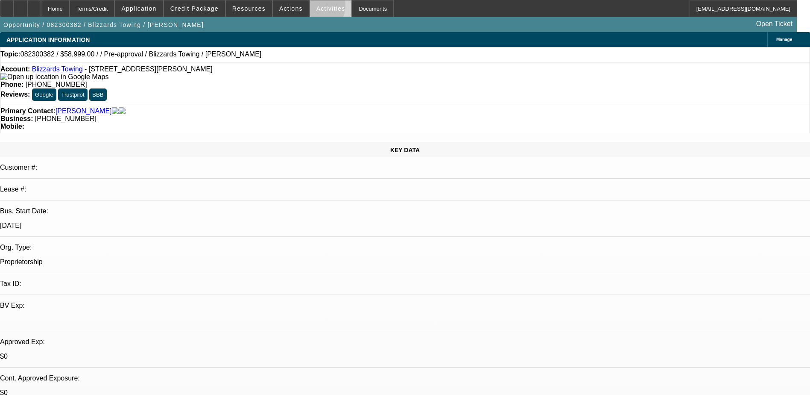
click at [310, 8] on span at bounding box center [331, 8] width 42 height 20
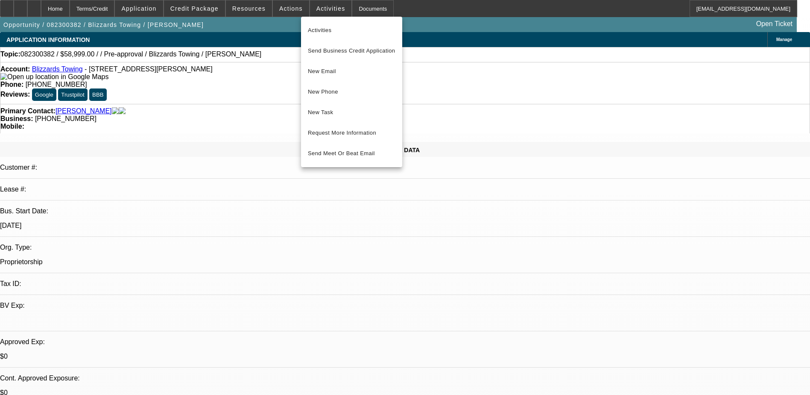
click at [251, 76] on div at bounding box center [405, 197] width 810 height 395
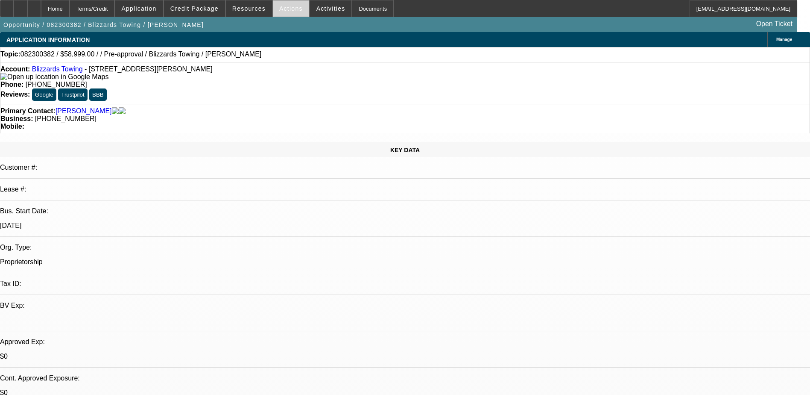
click at [290, 6] on span "Actions" at bounding box center [290, 8] width 23 height 7
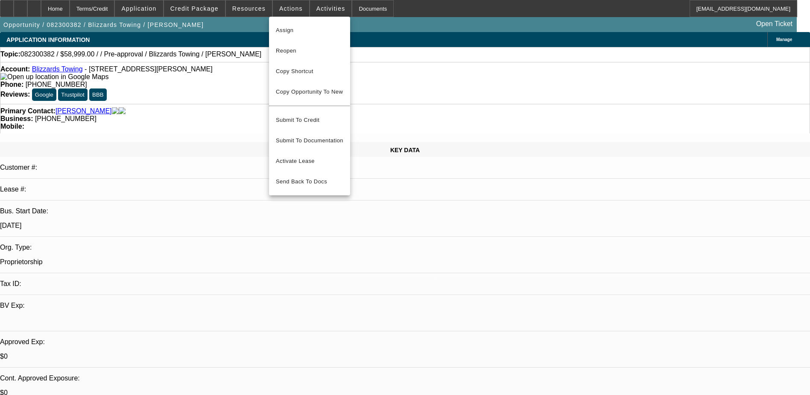
click at [239, 71] on div at bounding box center [405, 197] width 810 height 395
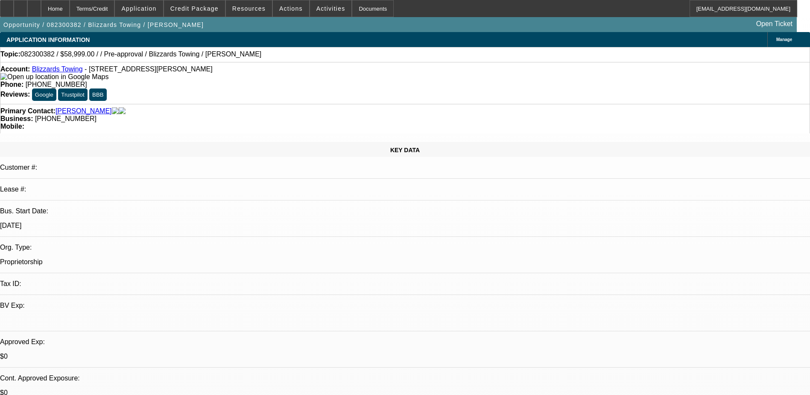
radio input "true"
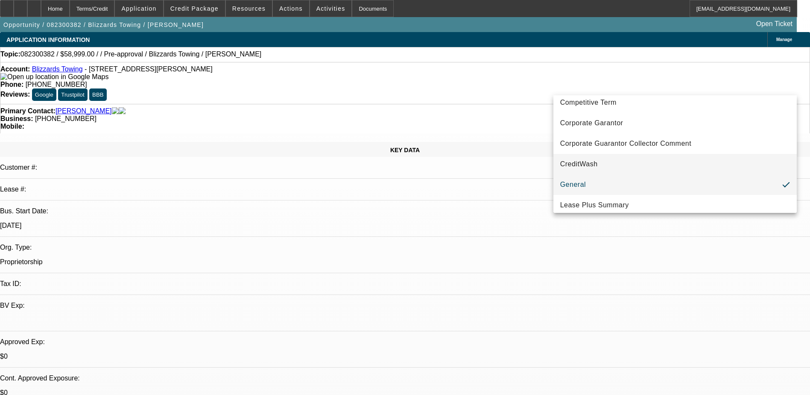
scroll to position [88, 0]
click at [609, 185] on mat-option "General" at bounding box center [674, 185] width 243 height 20
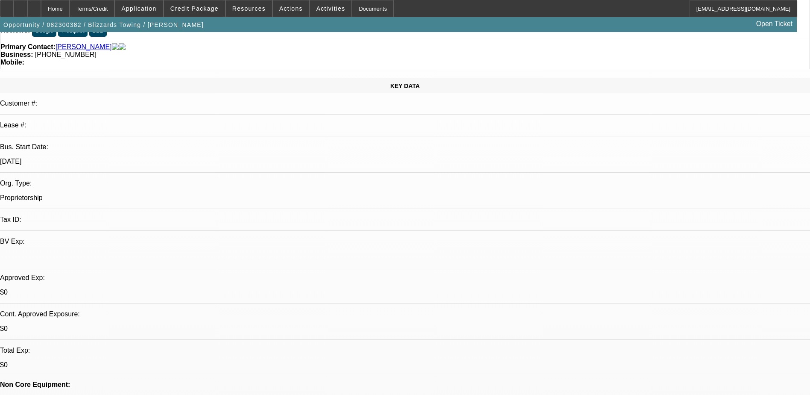
scroll to position [0, 0]
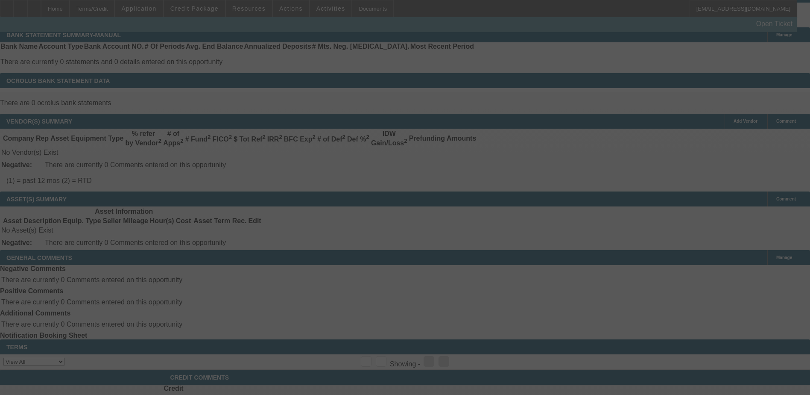
scroll to position [440, 0]
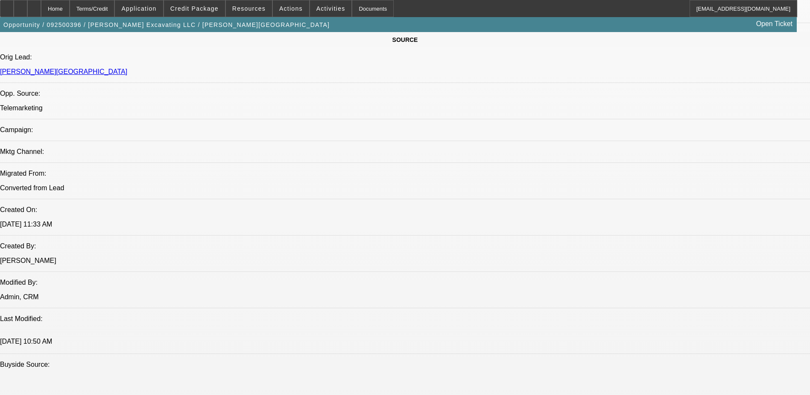
select select "0"
select select "2"
select select "0.1"
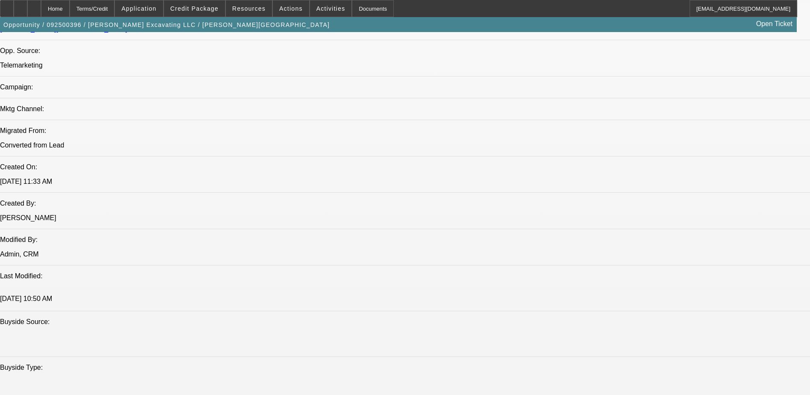
select select "1"
select select "2"
select select "4"
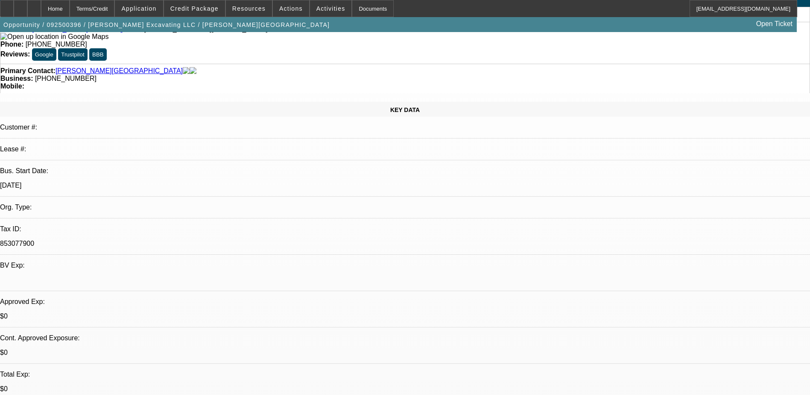
scroll to position [0, 0]
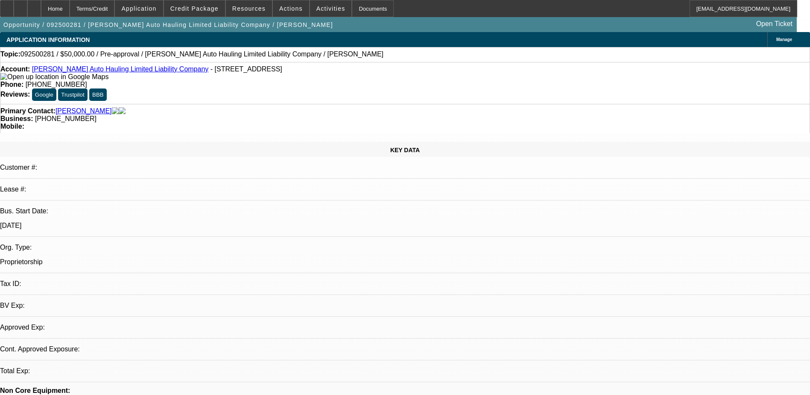
select select "0"
select select "2"
select select "0.1"
select select "4"
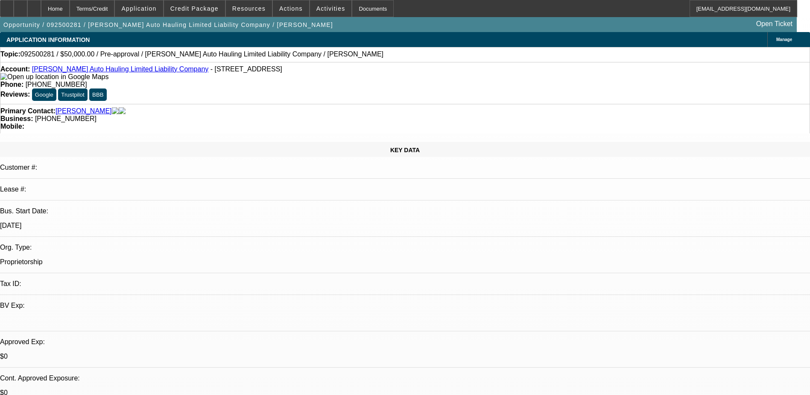
scroll to position [136, 0]
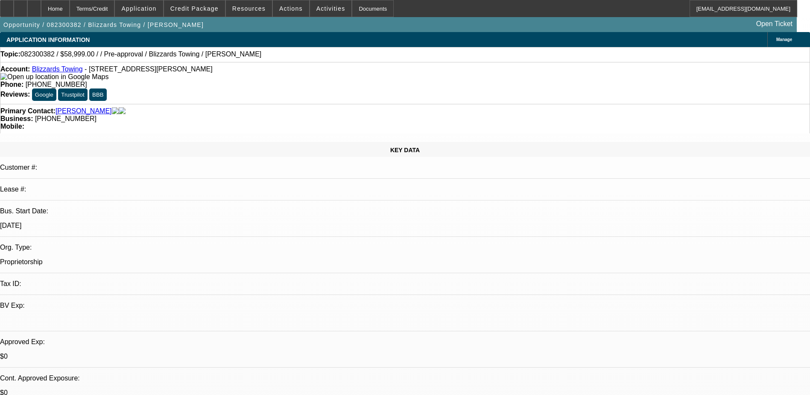
select select "0"
select select "2"
select select "0.1"
select select "4"
